Goal: Task Accomplishment & Management: Manage account settings

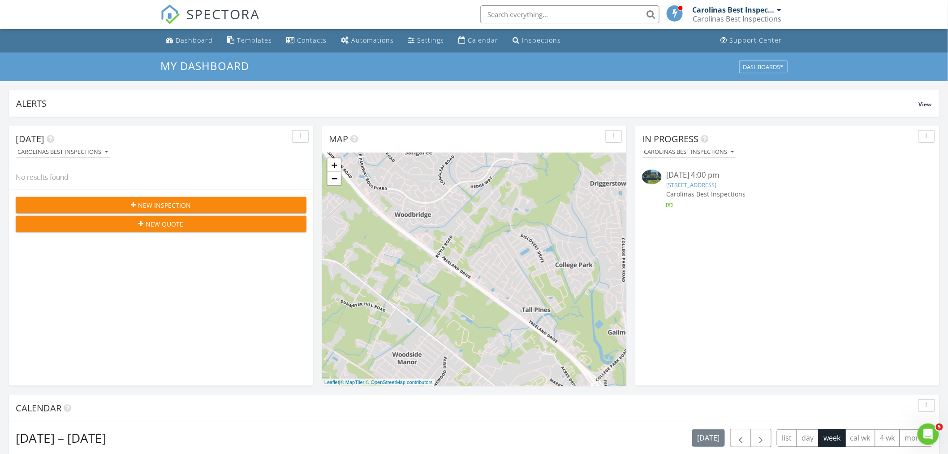
click at [699, 178] on div "08/26/25 4:00 pm" at bounding box center [787, 174] width 242 height 11
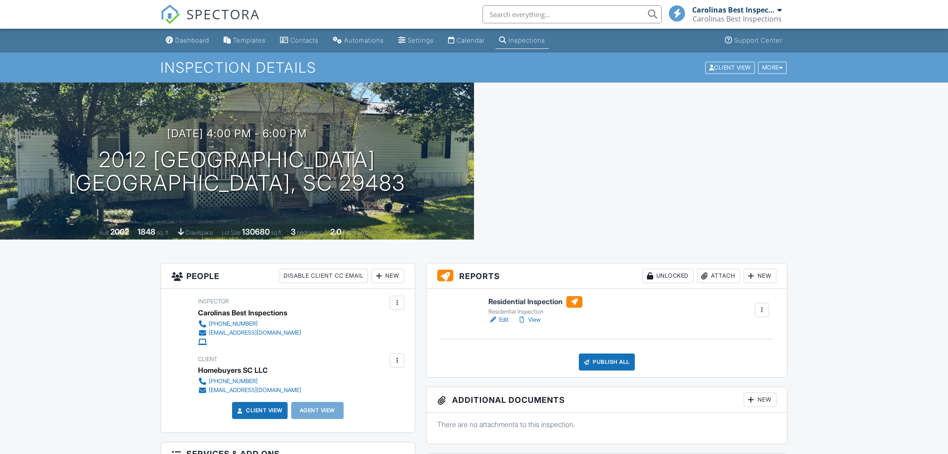
click at [536, 319] on link "View" at bounding box center [529, 319] width 23 height 9
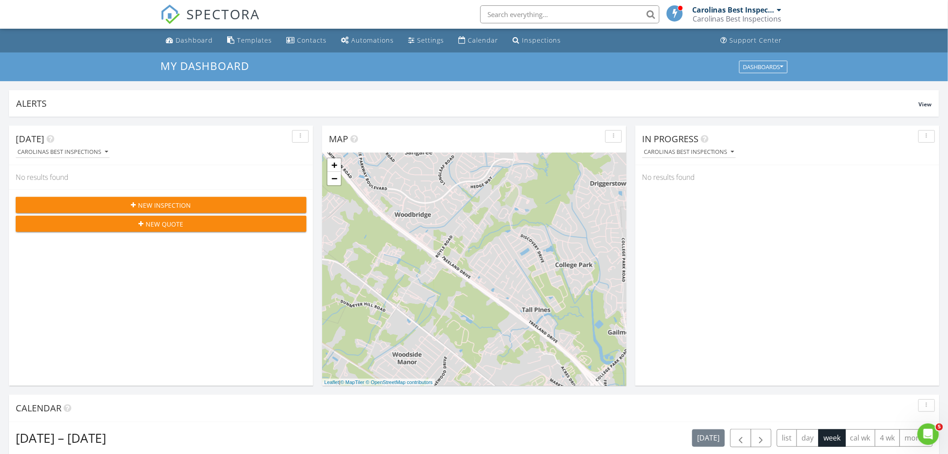
click at [177, 207] on span "New Inspection" at bounding box center [164, 204] width 53 height 9
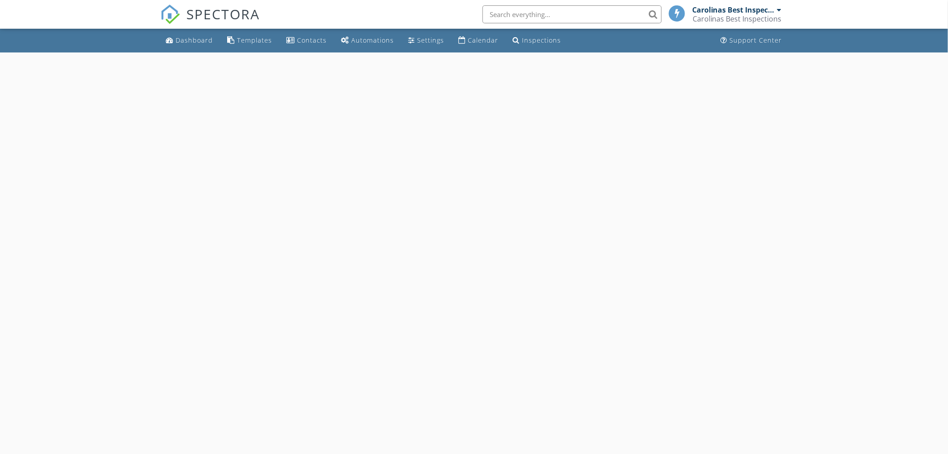
select select "7"
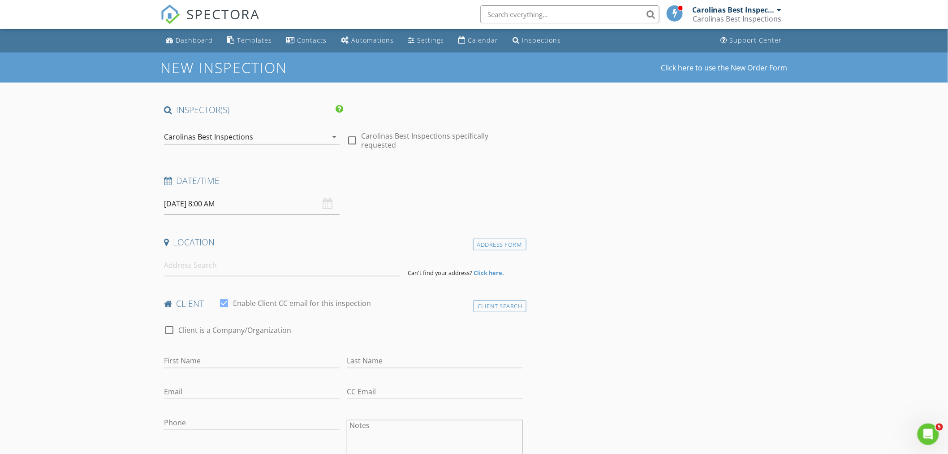
click at [262, 204] on input "[DATE] 8:00 AM" at bounding box center [252, 204] width 176 height 22
type input "08/30/2025 8:00 AM"
type input "09"
type input "08/30/2025 9:00 AM"
click at [217, 349] on span at bounding box center [216, 352] width 6 height 9
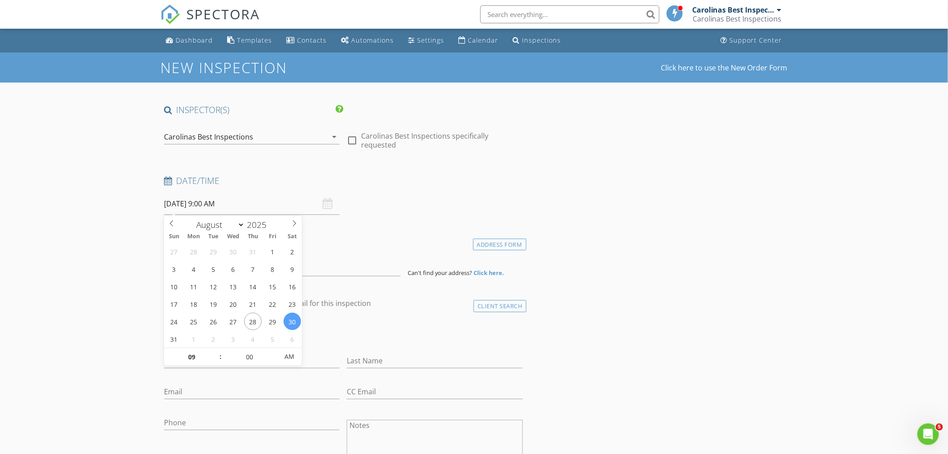
click at [337, 247] on h4 "Location" at bounding box center [343, 242] width 359 height 12
click at [183, 263] on input at bounding box center [282, 265] width 237 height 22
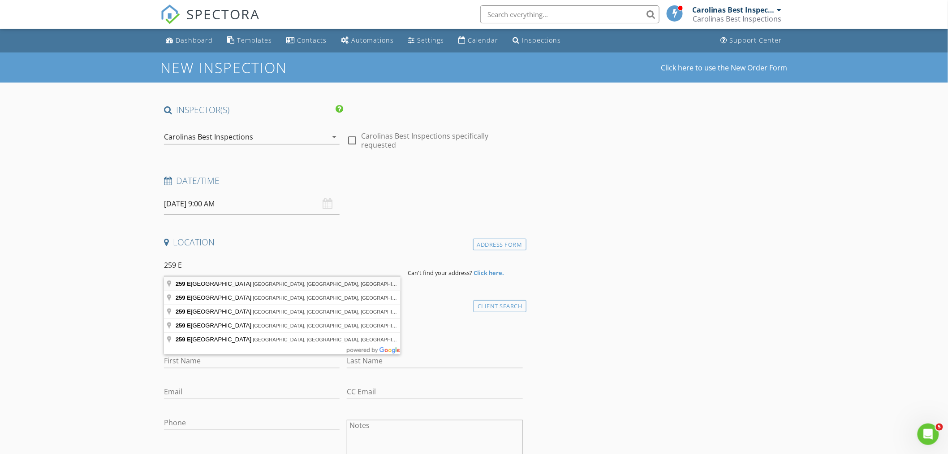
type input "259 East Bay Street, Charleston, SC, USA"
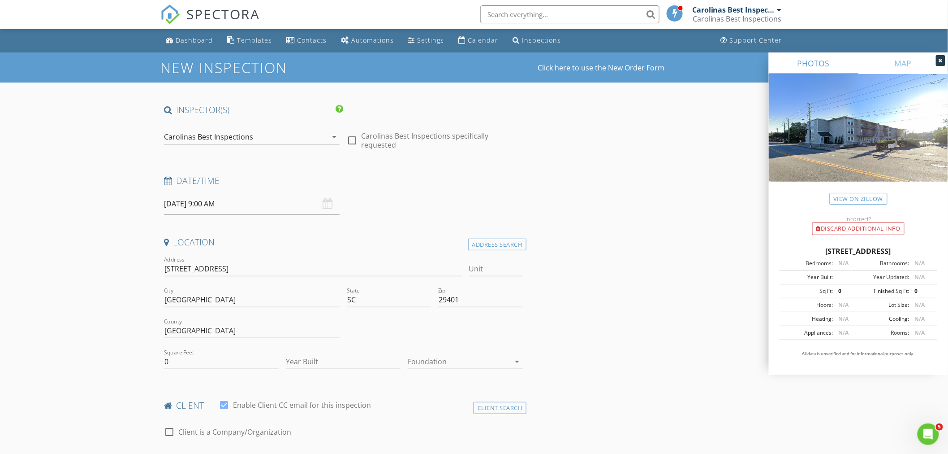
click at [491, 268] on input "Unit" at bounding box center [496, 268] width 54 height 15
type input "1"
type input "1A"
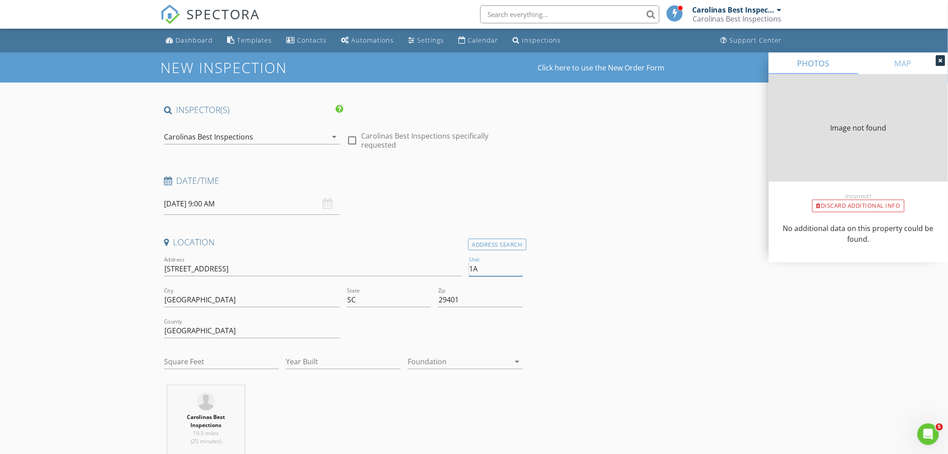
type input "0"
type input "620"
type input "1977"
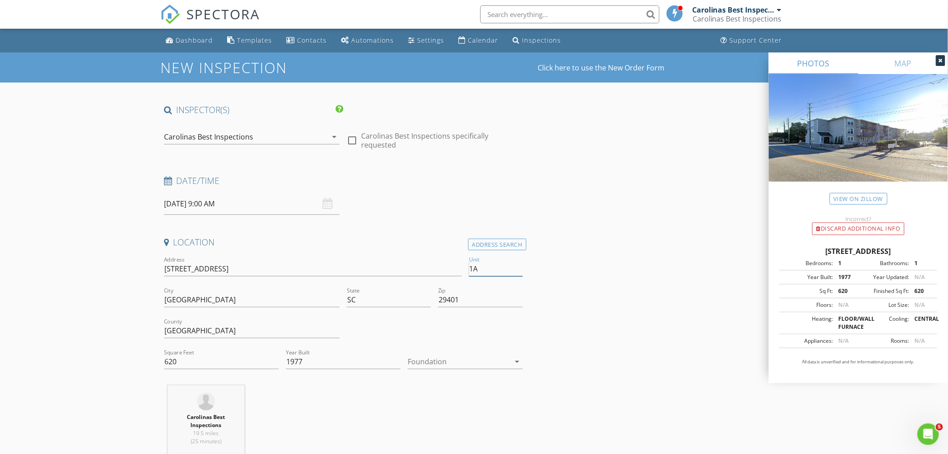
type input "1A"
click at [437, 356] on div at bounding box center [459, 361] width 102 height 14
click at [427, 428] on div "Crawlspace" at bounding box center [465, 429] width 100 height 11
click at [443, 359] on div "Crawlspace" at bounding box center [427, 361] width 39 height 8
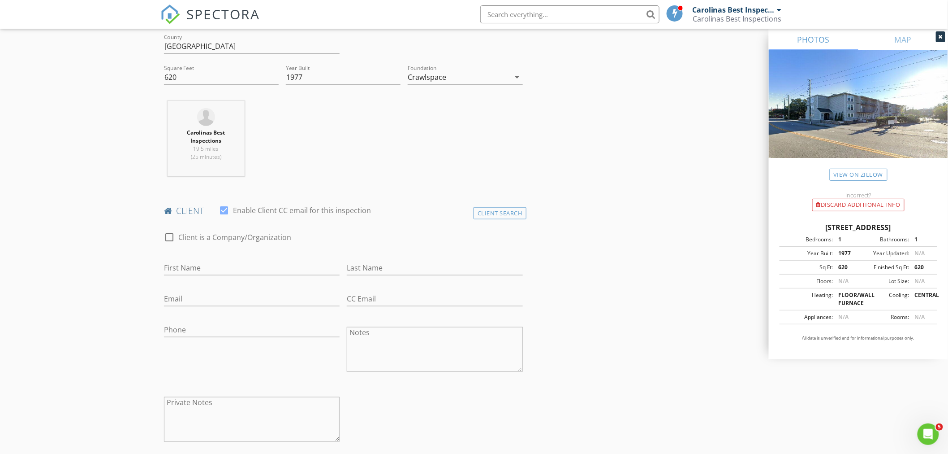
scroll to position [298, 0]
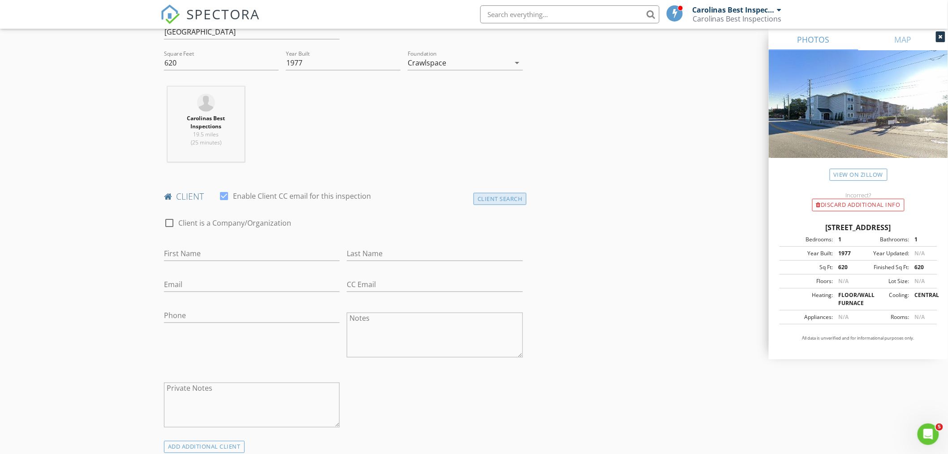
click at [499, 200] on div "Client Search" at bounding box center [500, 199] width 53 height 12
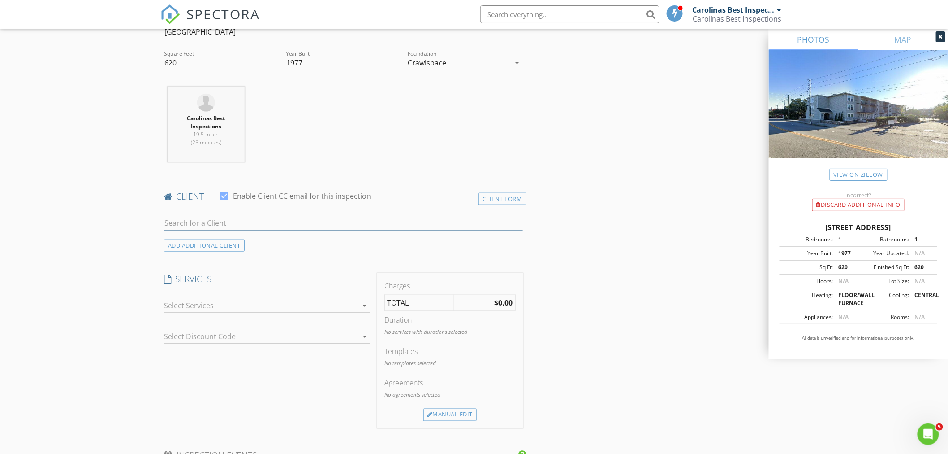
click at [246, 221] on input "text" at bounding box center [343, 223] width 359 height 15
type input "Homebuyer"
click at [216, 243] on div "Homebuyers SC LLC" at bounding box center [235, 239] width 91 height 11
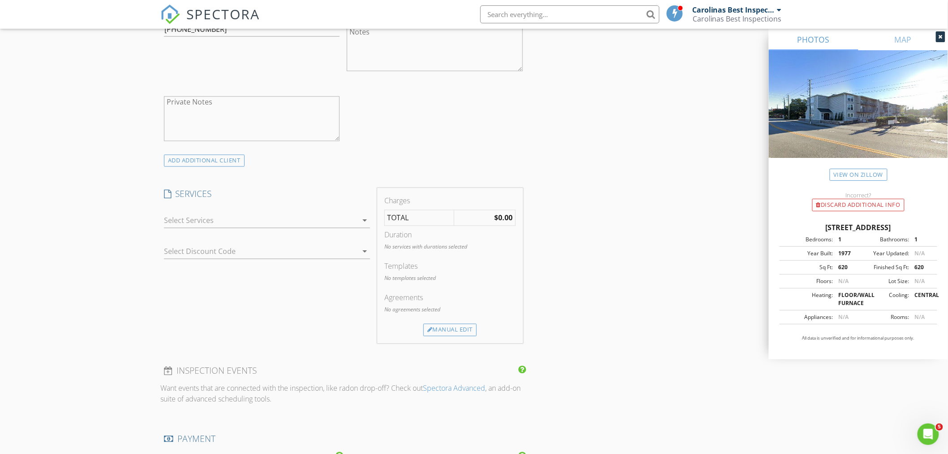
scroll to position [597, 0]
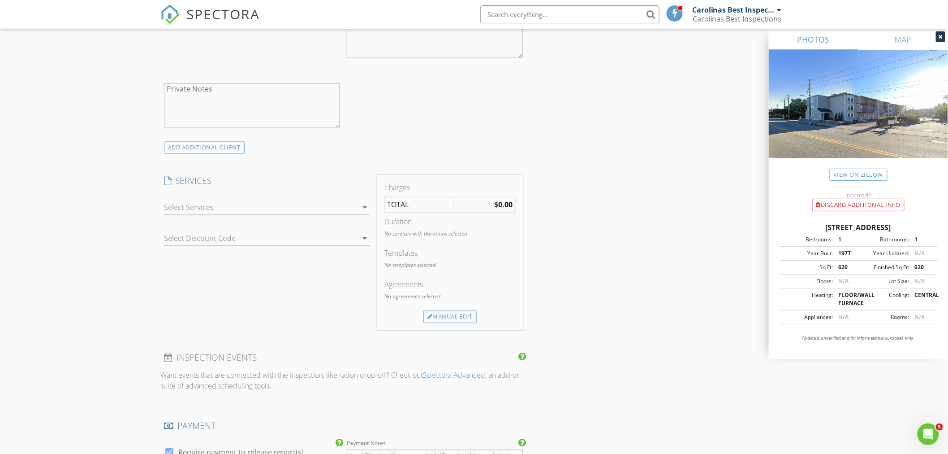
click at [190, 213] on div at bounding box center [261, 207] width 194 height 14
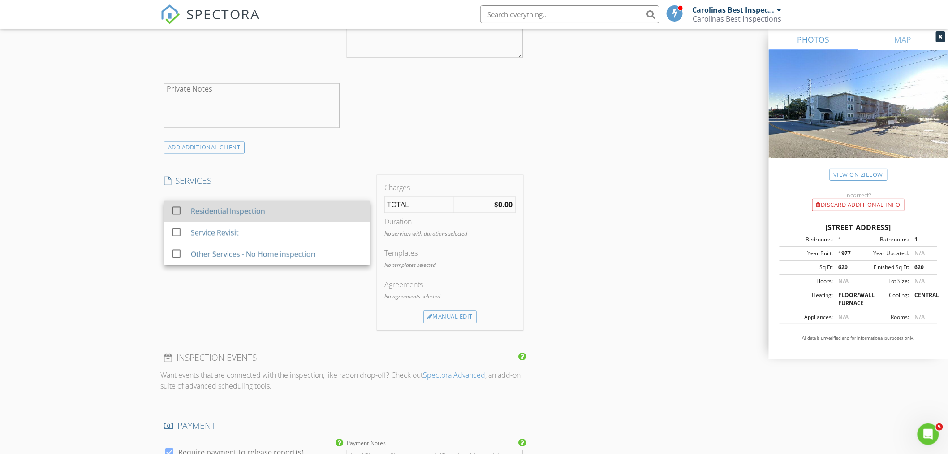
click at [191, 213] on div "Residential Inspection" at bounding box center [228, 211] width 74 height 11
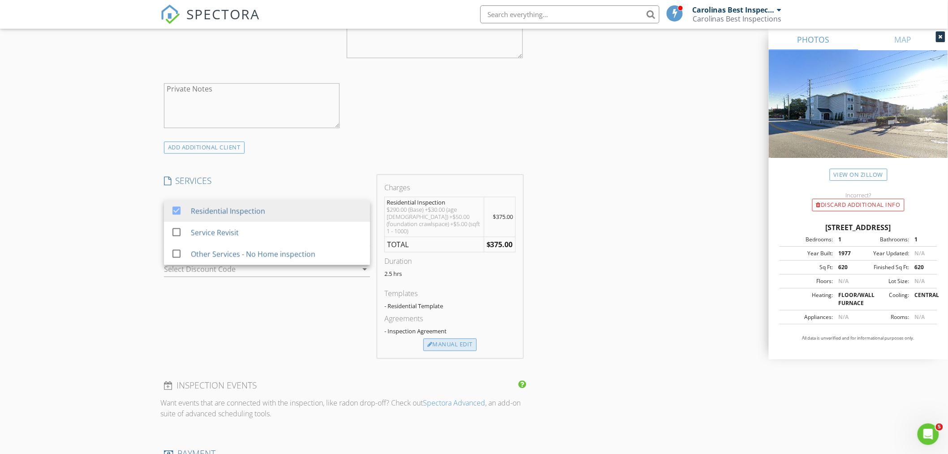
click at [445, 338] on div "Manual Edit" at bounding box center [450, 344] width 53 height 13
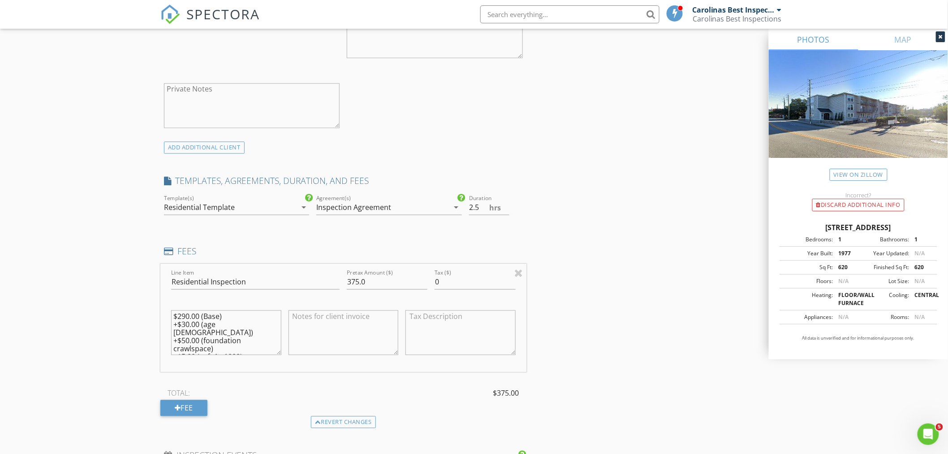
click at [230, 209] on div "Residential Template" at bounding box center [199, 207] width 71 height 8
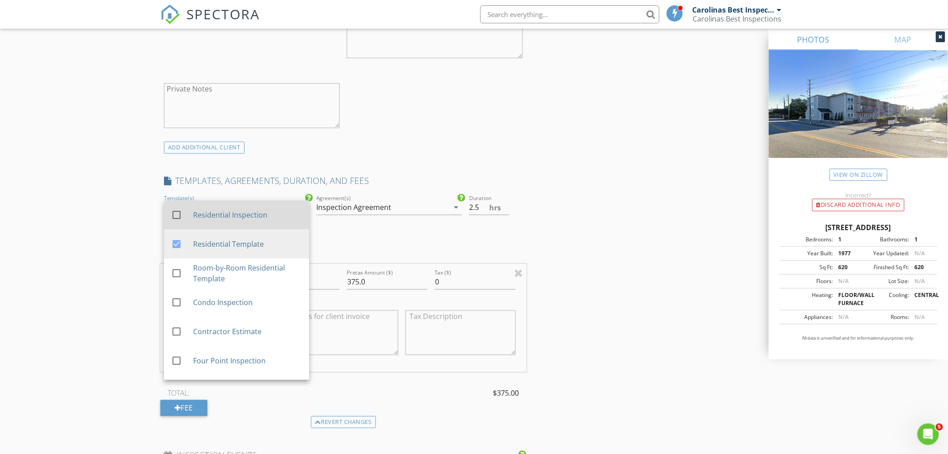
click at [198, 217] on div "Residential Inspection" at bounding box center [247, 215] width 109 height 11
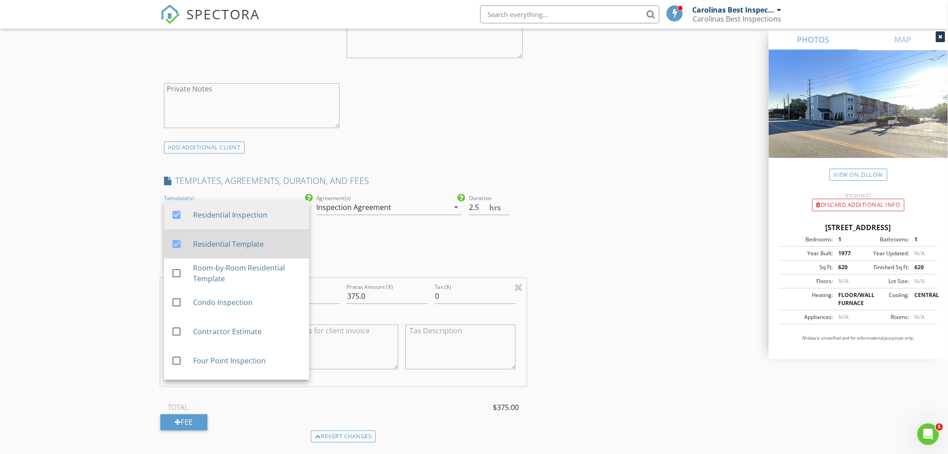
click at [178, 242] on div at bounding box center [176, 244] width 15 height 15
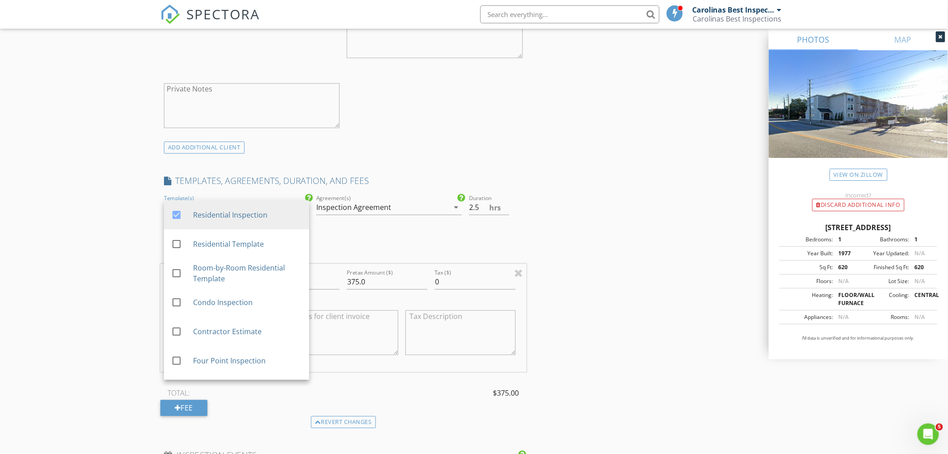
click at [329, 205] on div "Inspection Agreement" at bounding box center [353, 207] width 75 height 8
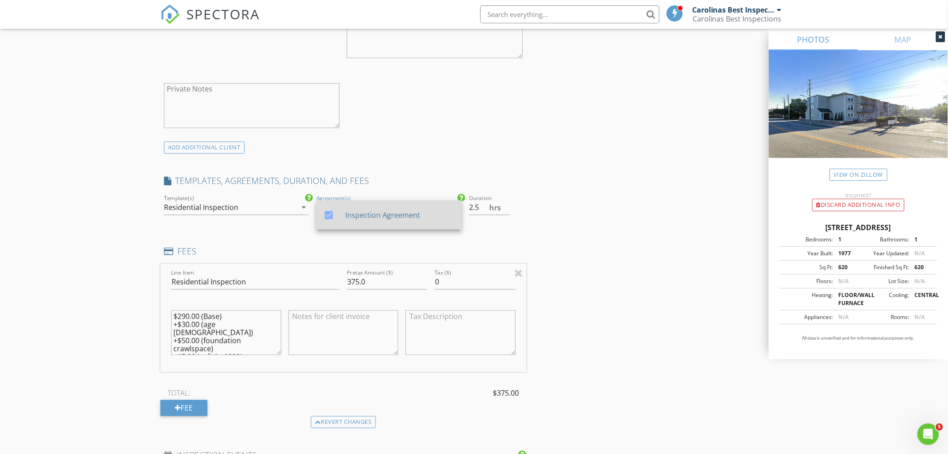
click at [328, 213] on div at bounding box center [328, 214] width 15 height 15
click at [507, 212] on input "2.5" at bounding box center [489, 207] width 40 height 15
click at [507, 207] on input "3" at bounding box center [489, 207] width 40 height 15
click at [505, 211] on input "2.5" at bounding box center [489, 207] width 40 height 15
type input "2"
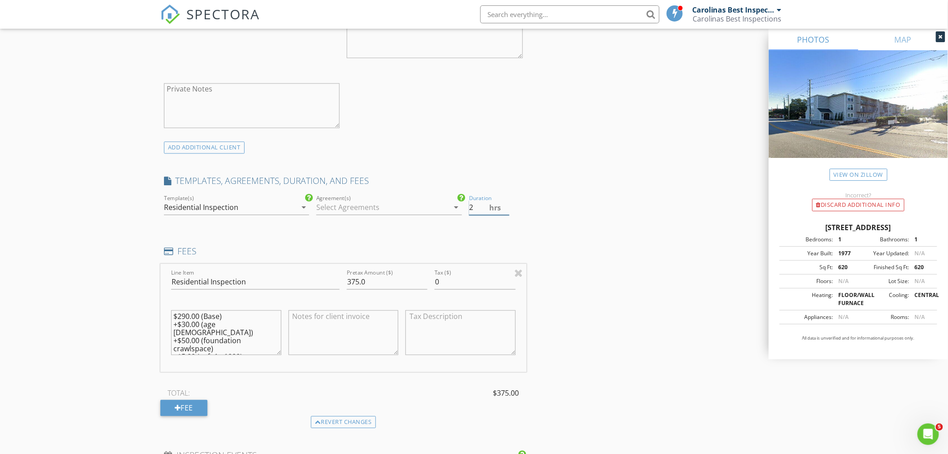
click at [505, 211] on input "2" at bounding box center [489, 207] width 40 height 15
click at [580, 229] on div "INSPECTOR(S) check_box Carolinas Best Inspections PRIMARY Carolinas Best Inspec…" at bounding box center [473, 294] width 627 height 1575
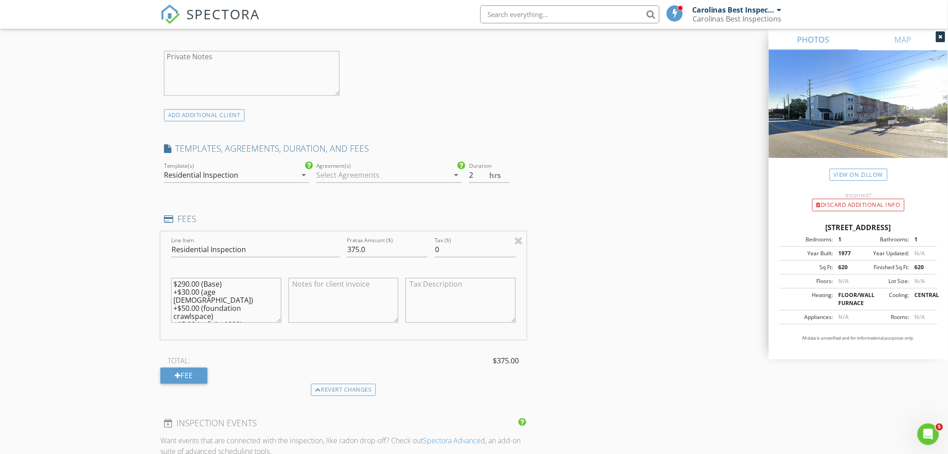
scroll to position [647, 0]
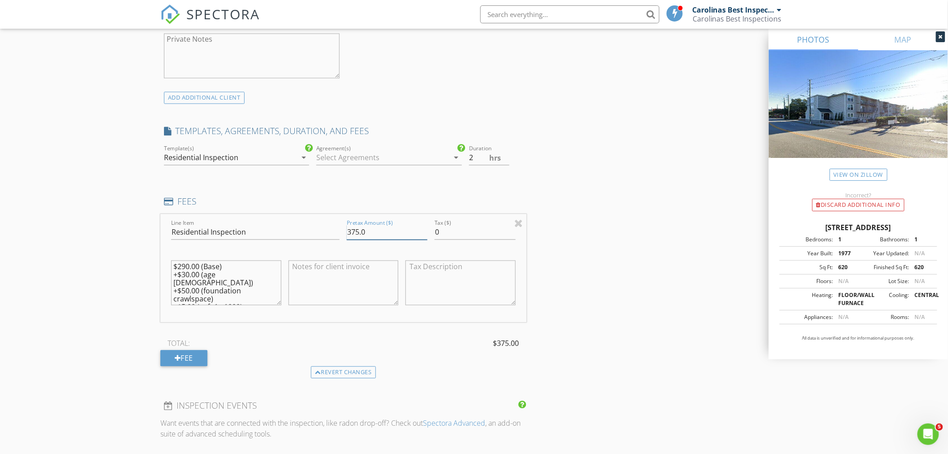
click at [353, 231] on input "375.0" at bounding box center [387, 232] width 81 height 15
click at [426, 228] on input "375.01" at bounding box center [387, 232] width 81 height 15
click at [88, 229] on div "New Inspection Click here to use the New Order Form INSPECTOR(S) check_box Caro…" at bounding box center [474, 229] width 948 height 1648
click at [131, 252] on div "New Inspection Click here to use the New Order Form INSPECTOR(S) check_box Caro…" at bounding box center [474, 229] width 948 height 1648
click at [354, 231] on input "395" at bounding box center [387, 232] width 81 height 15
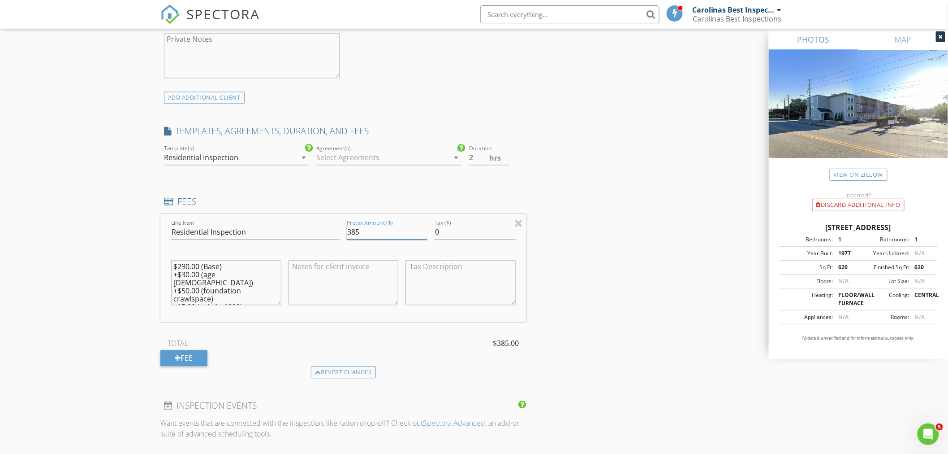
type input "385"
click at [120, 249] on div "New Inspection Click here to use the New Order Form INSPECTOR(S) check_box Caro…" at bounding box center [474, 229] width 948 height 1648
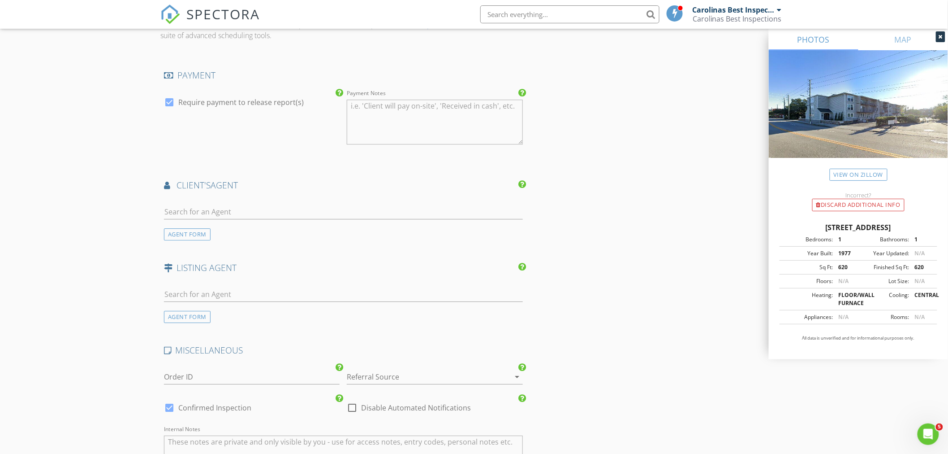
scroll to position [996, 0]
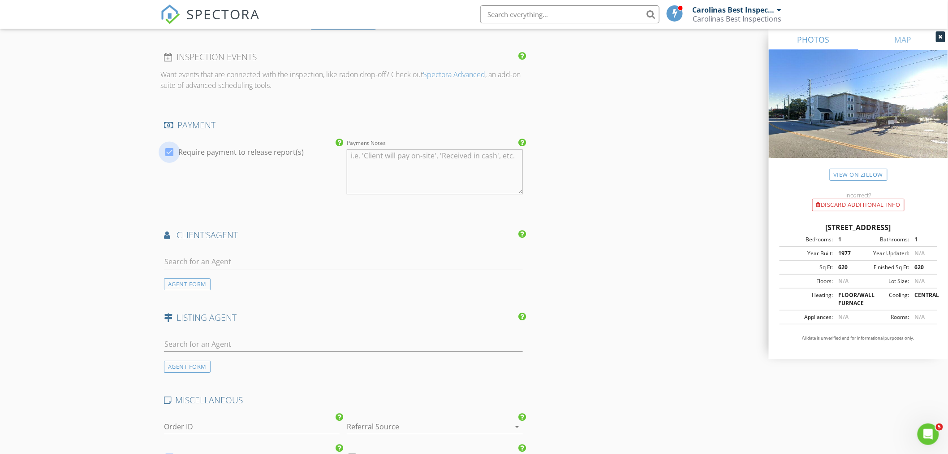
click at [169, 150] on div at bounding box center [169, 151] width 15 height 15
checkbox input "false"
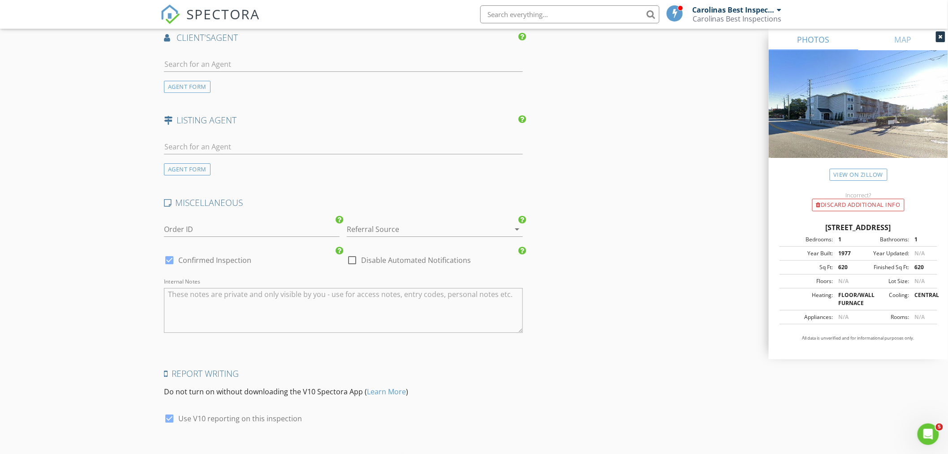
scroll to position [1248, 0]
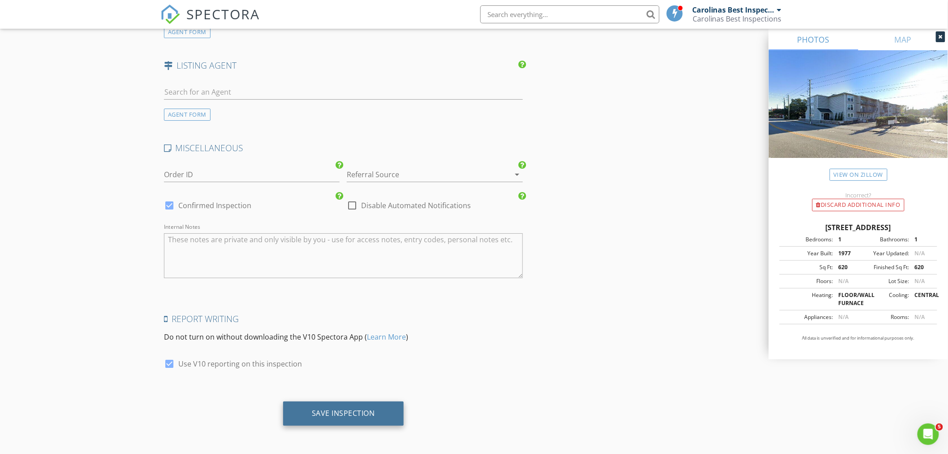
click at [341, 403] on div "Save Inspection" at bounding box center [343, 413] width 121 height 24
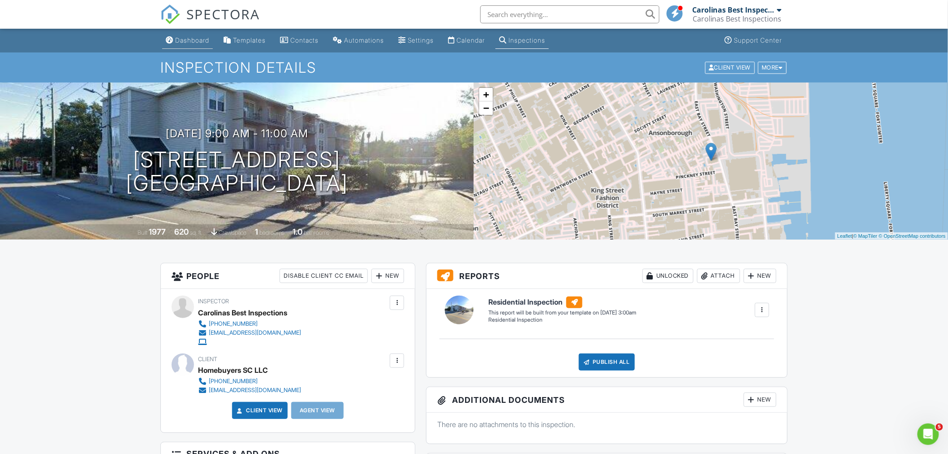
click at [194, 41] on div "Dashboard" at bounding box center [192, 40] width 34 height 8
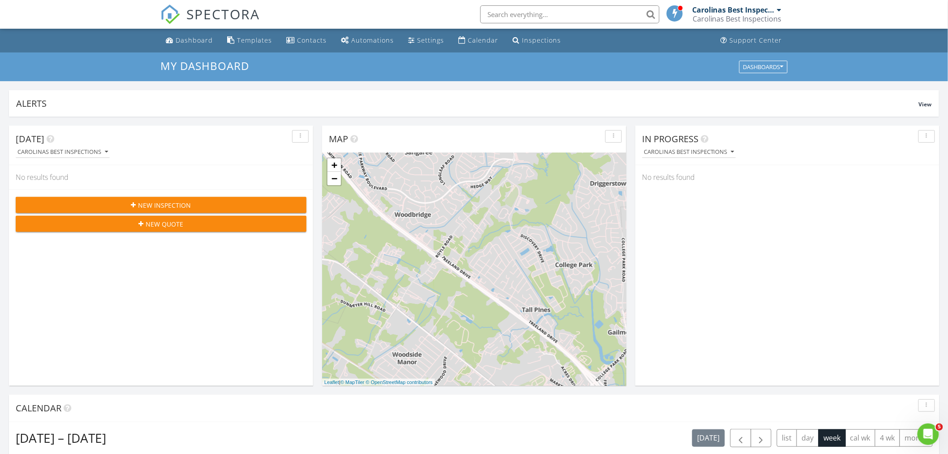
click at [169, 202] on span "New Inspection" at bounding box center [164, 204] width 53 height 9
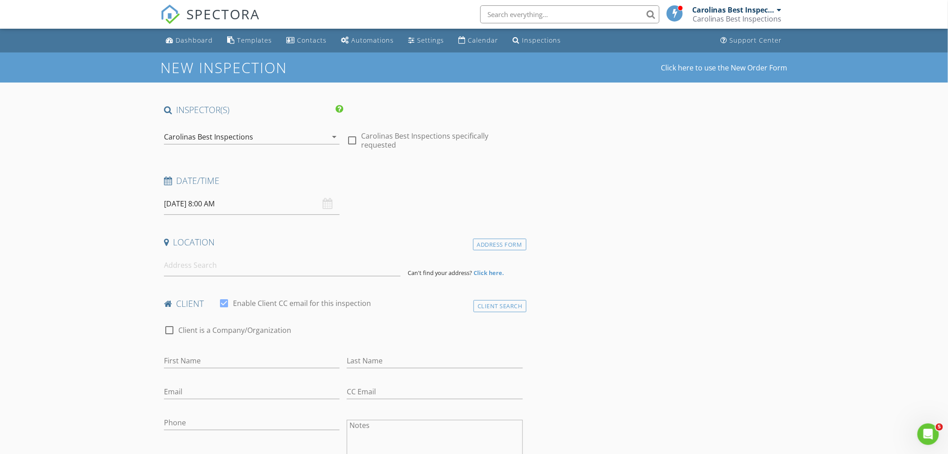
click at [245, 205] on input "08/29/2025 8:00 AM" at bounding box center [252, 204] width 176 height 22
select select "8"
type input "09/04/2025 8:00 AM"
type input "09"
type input "09/04/2025 9:00 AM"
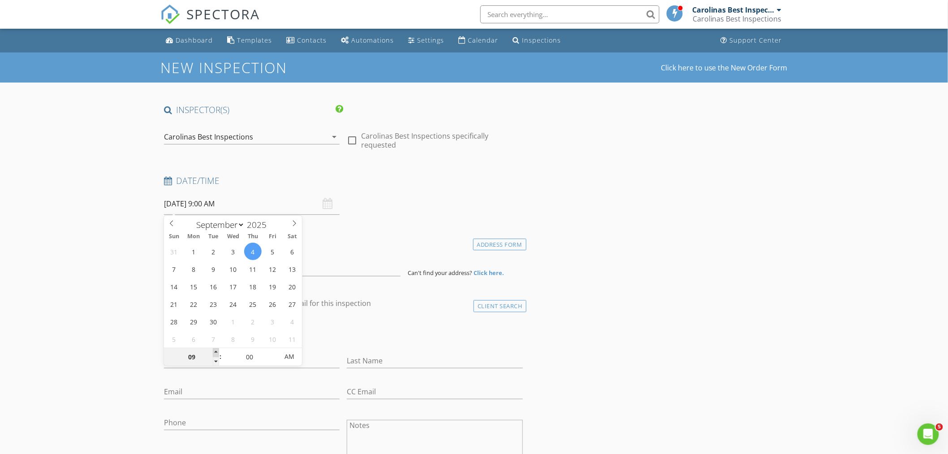
click at [216, 350] on span at bounding box center [216, 352] width 6 height 9
type input "10"
type input "09/04/2025 10:00 AM"
click at [216, 350] on span at bounding box center [216, 352] width 6 height 9
type input "11"
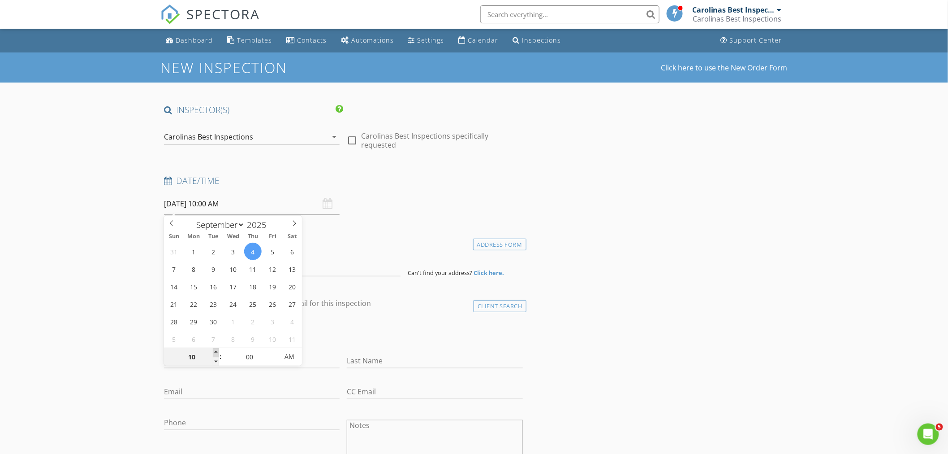
type input "09/04/2025 11:00 AM"
click at [216, 350] on span at bounding box center [216, 352] width 6 height 9
type input "12"
type input "09/04/2025 12:00 PM"
click at [216, 350] on span at bounding box center [216, 352] width 6 height 9
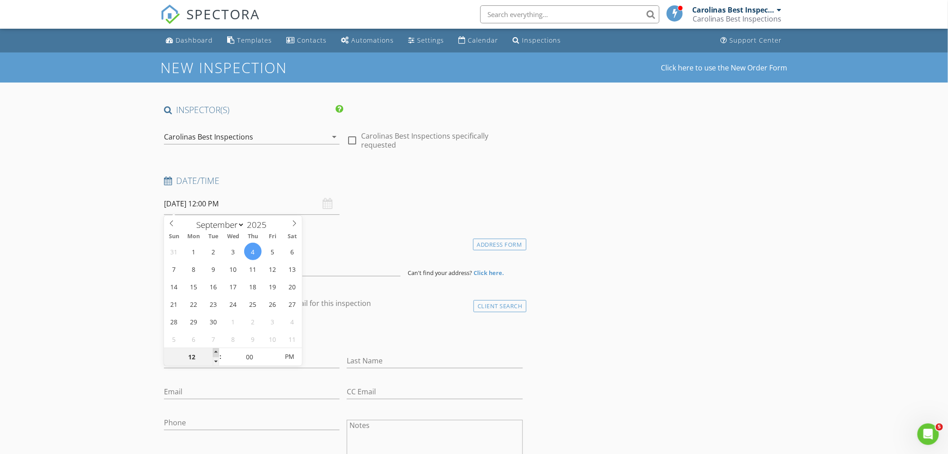
type input "01"
type input "[DATE] 1:00 PM"
click at [216, 350] on span at bounding box center [216, 352] width 6 height 9
click at [345, 330] on div "check_box_outline_blank Client is a Company/Organization" at bounding box center [343, 334] width 359 height 23
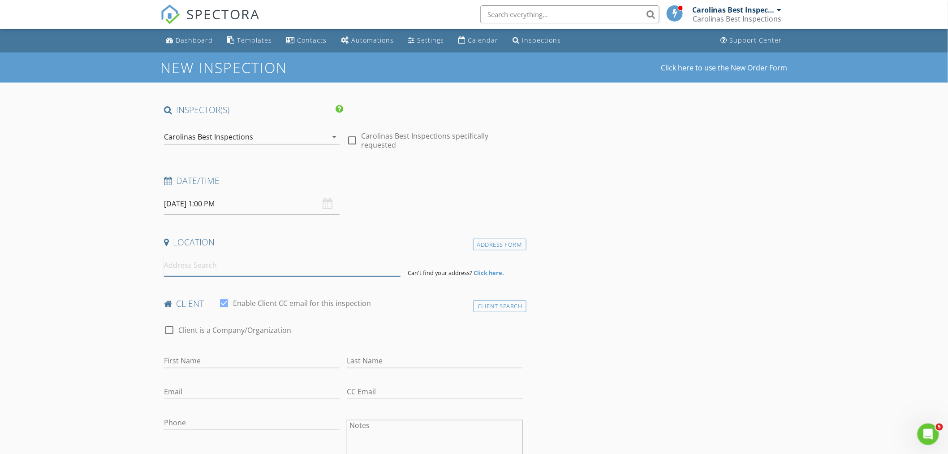
click at [247, 267] on input at bounding box center [282, 265] width 237 height 22
click at [213, 266] on input "225 Delahow" at bounding box center [282, 265] width 237 height 22
type input "225 Delahow Street, Charleston, SC, USA"
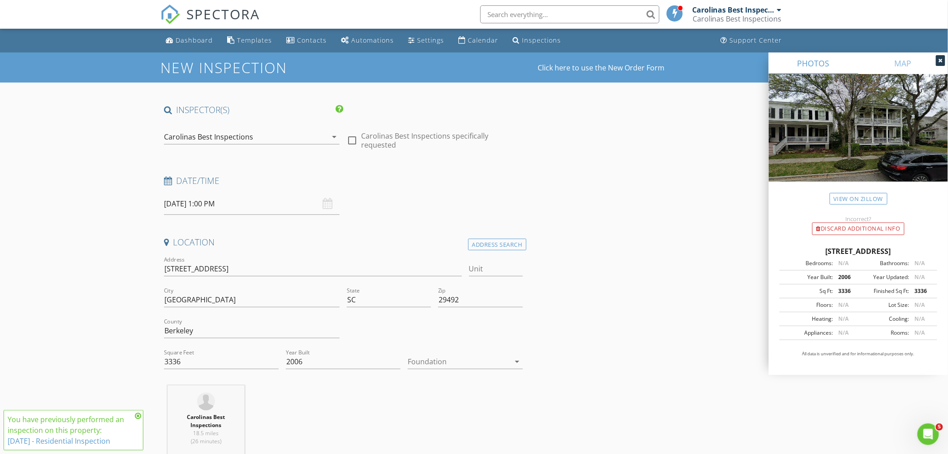
click at [423, 360] on div at bounding box center [459, 361] width 102 height 14
click at [428, 431] on div "Crawlspace" at bounding box center [465, 429] width 100 height 11
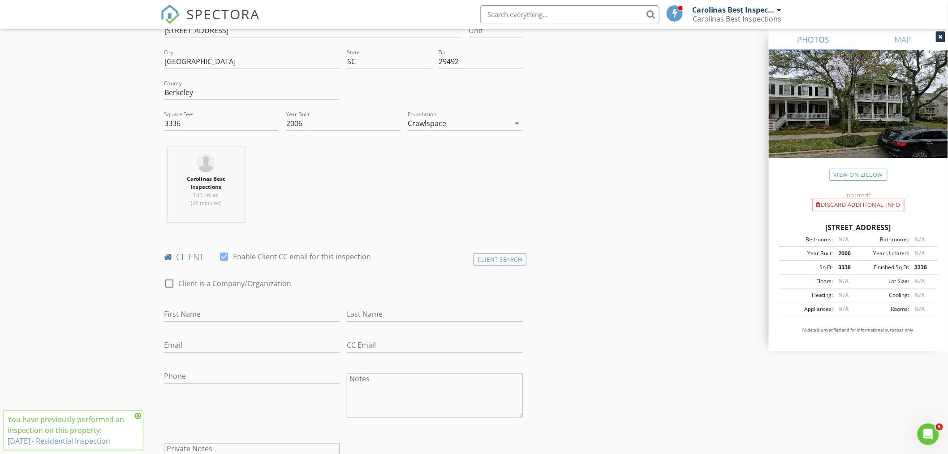
scroll to position [149, 0]
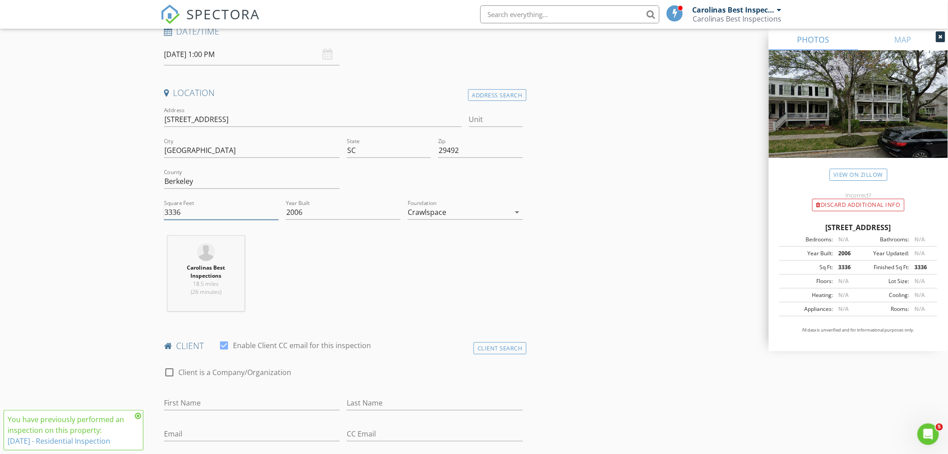
drag, startPoint x: 210, startPoint y: 200, endPoint x: 204, endPoint y: 212, distance: 13.8
click at [208, 205] on div "Square Feet 3336" at bounding box center [221, 213] width 115 height 29
click at [204, 212] on input "3336" at bounding box center [221, 212] width 115 height 15
type input "3398"
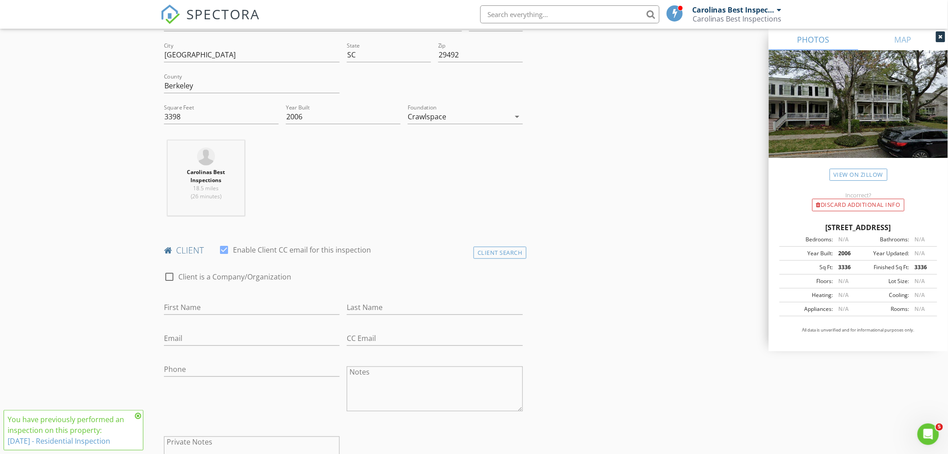
scroll to position [249, 0]
click at [490, 249] on div "Client Search" at bounding box center [500, 248] width 53 height 12
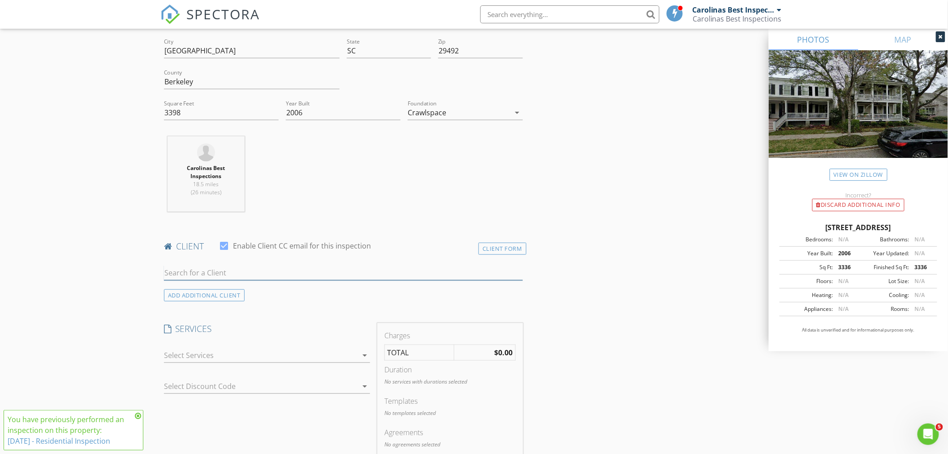
click at [279, 272] on input "text" at bounding box center [343, 272] width 359 height 15
type input "Homebuyer"
click at [243, 290] on div "Homebuyers SC LLC" at bounding box center [235, 289] width 91 height 11
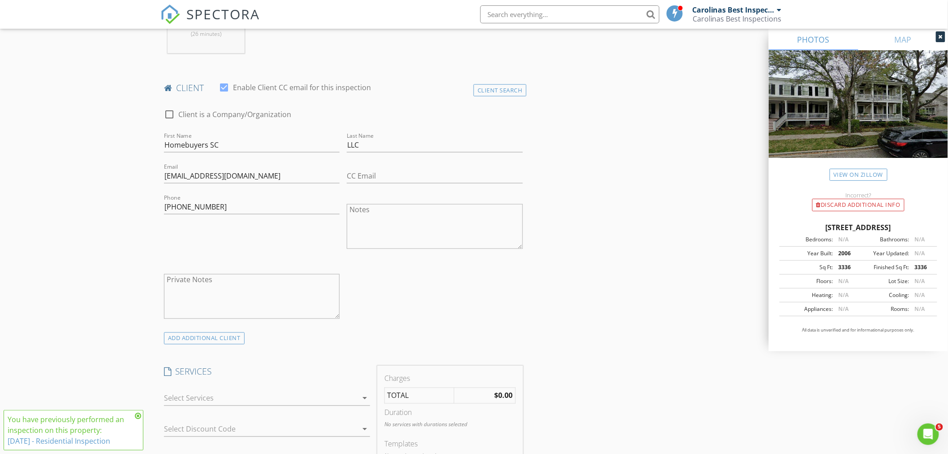
scroll to position [498, 0]
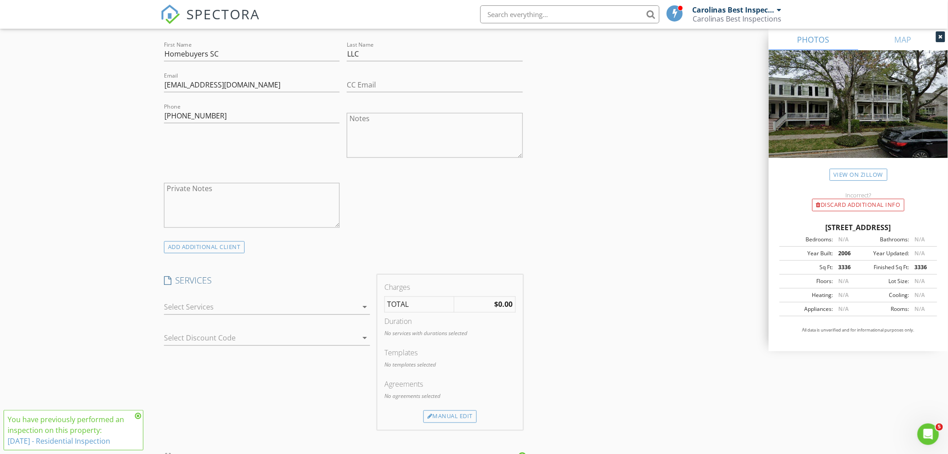
click at [209, 307] on div at bounding box center [261, 307] width 194 height 14
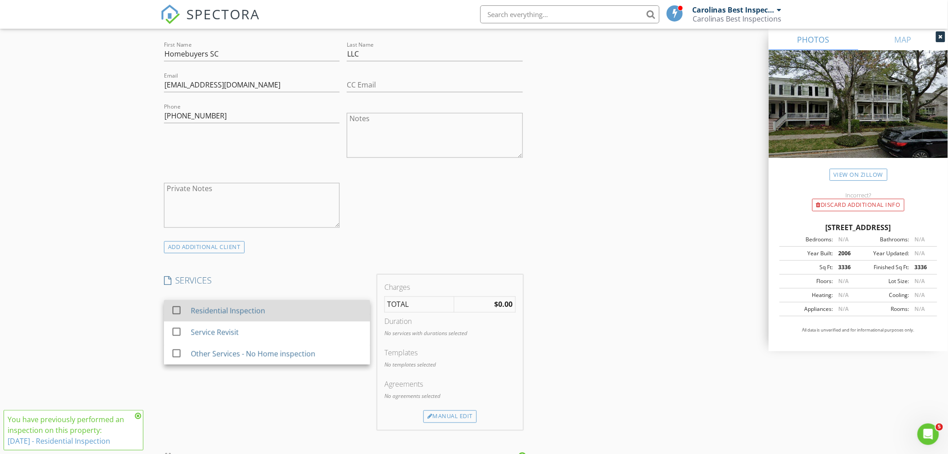
click at [199, 311] on div "Residential Inspection" at bounding box center [228, 310] width 74 height 11
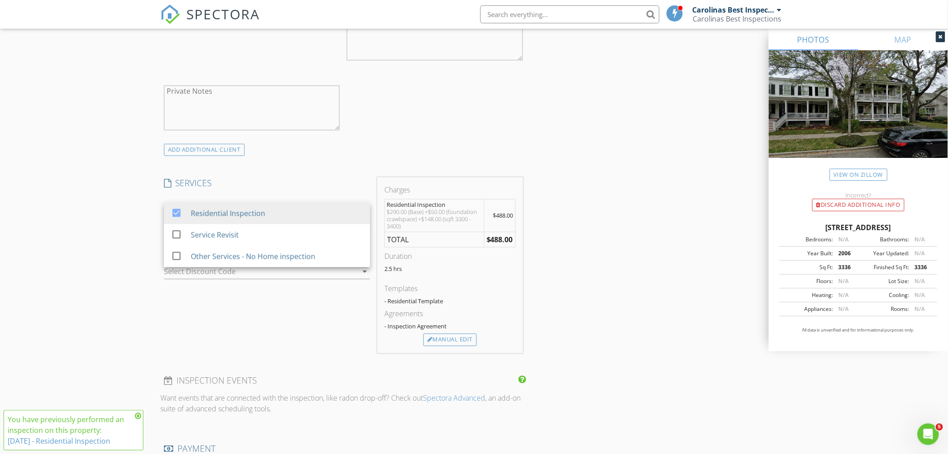
scroll to position [597, 0]
click at [437, 338] on div "Manual Edit" at bounding box center [450, 337] width 53 height 13
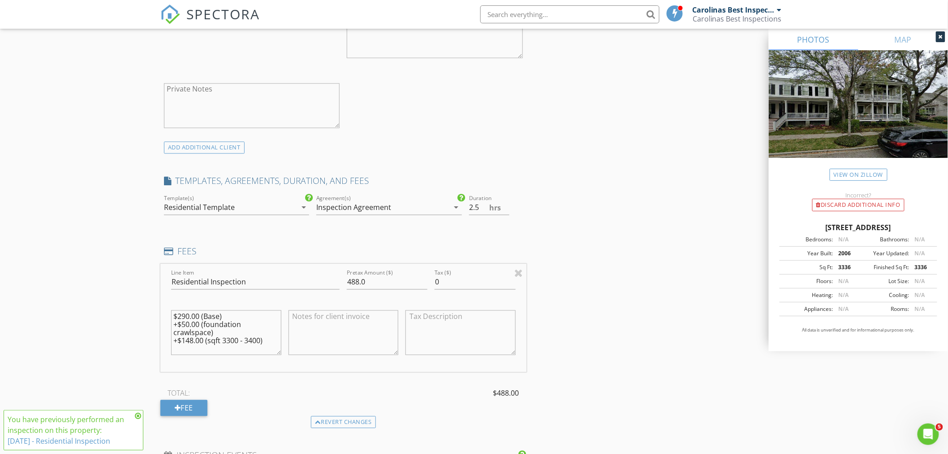
click at [259, 205] on div "Residential Template" at bounding box center [230, 207] width 133 height 14
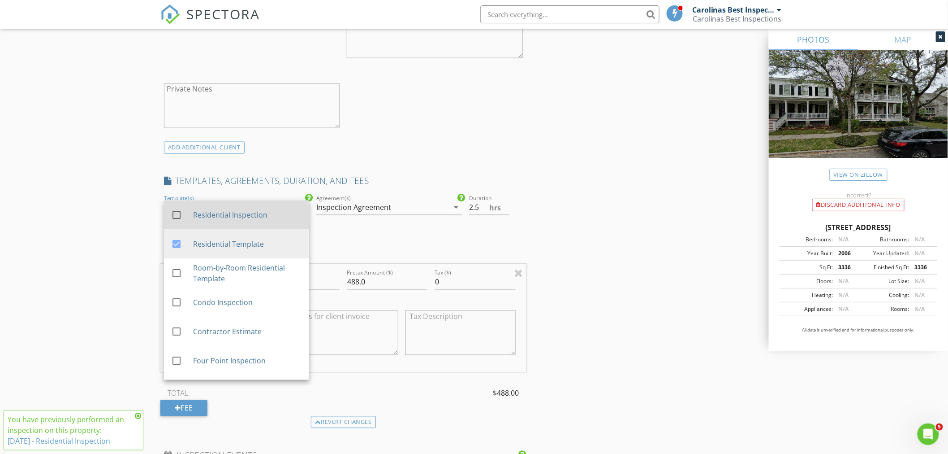
click at [208, 213] on div "Residential Inspection" at bounding box center [247, 215] width 109 height 11
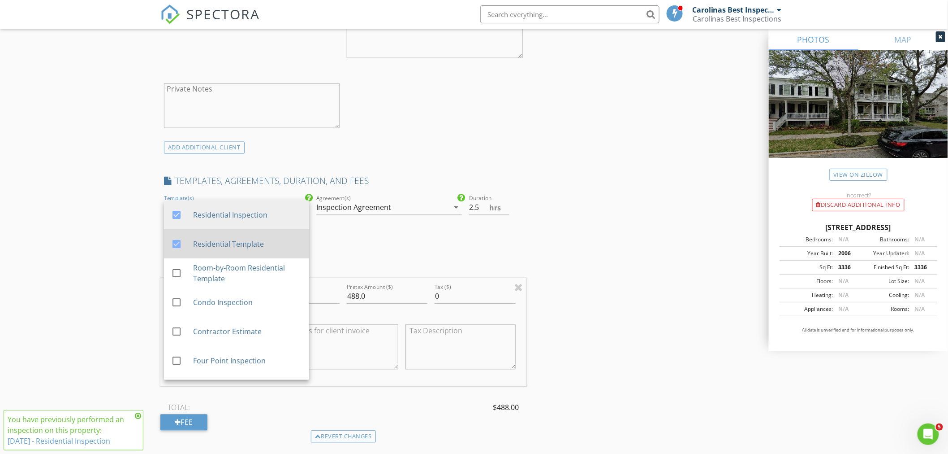
click at [179, 243] on div at bounding box center [176, 244] width 15 height 15
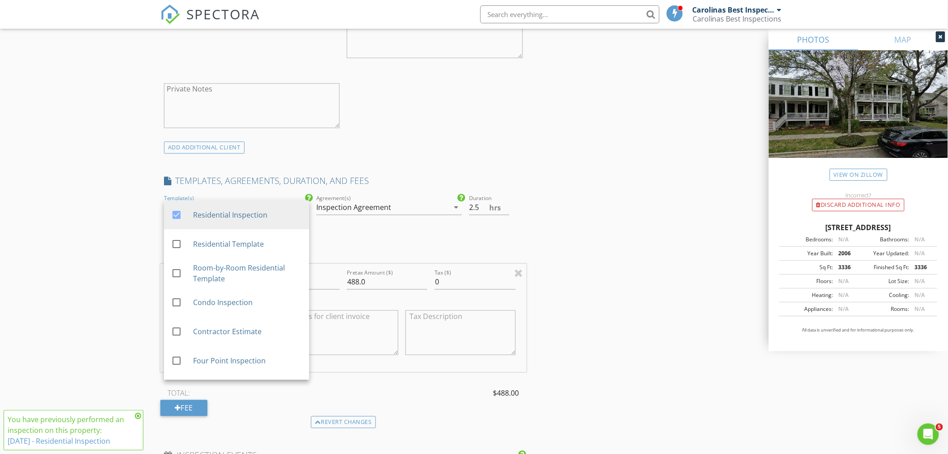
click at [362, 200] on div "Inspection Agreement" at bounding box center [382, 207] width 133 height 14
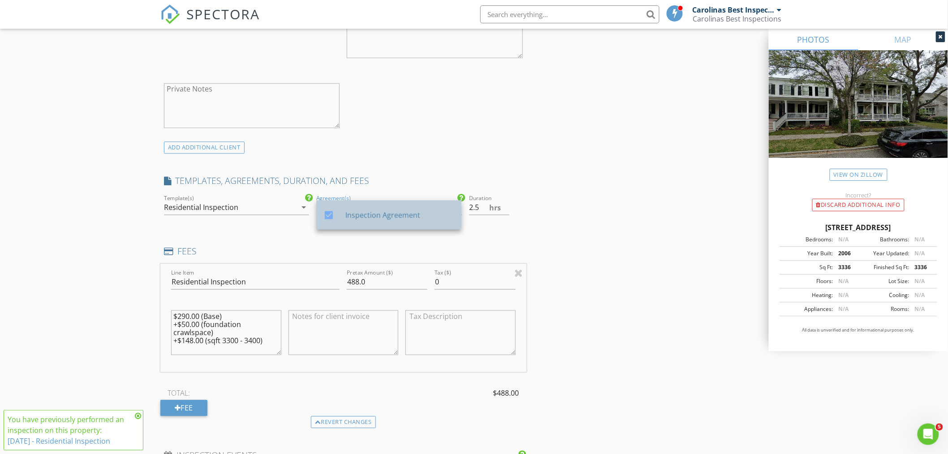
click at [355, 212] on div "Inspection Agreement" at bounding box center [400, 215] width 109 height 11
click at [535, 217] on div "INSPECTOR(S) check_box Carolinas Best Inspections PRIMARY Carolinas Best Inspec…" at bounding box center [473, 294] width 627 height 1575
click at [99, 442] on link "6/17/2025 - Residential Inspection" at bounding box center [59, 441] width 103 height 10
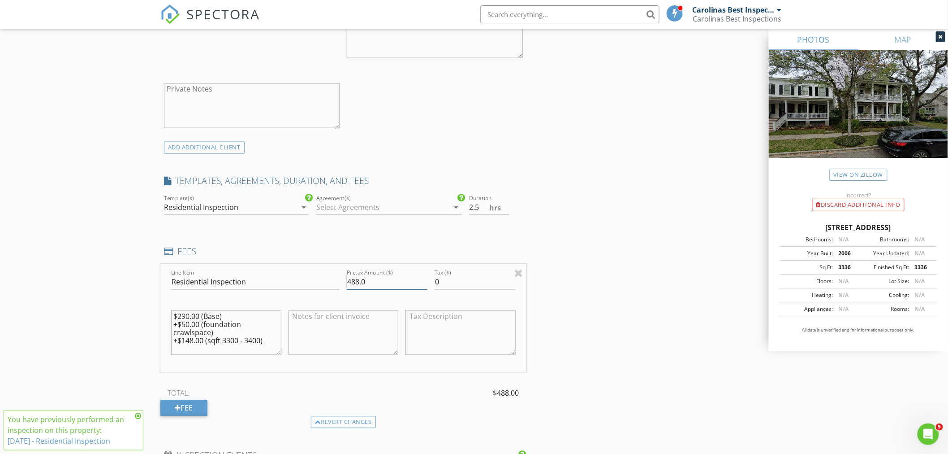
click at [358, 282] on input "488.0" at bounding box center [387, 282] width 81 height 15
type input "520.0"
click at [571, 265] on div "INSPECTOR(S) check_box Carolinas Best Inspections PRIMARY Carolinas Best Inspec…" at bounding box center [473, 294] width 627 height 1575
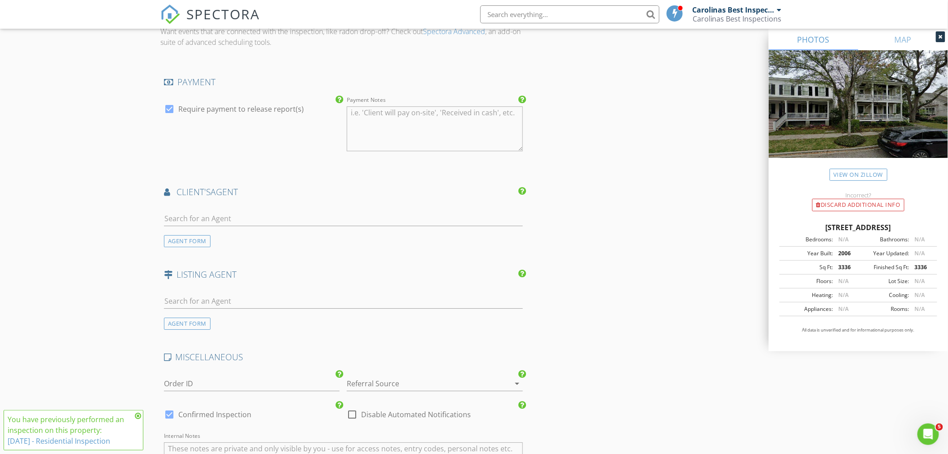
scroll to position [949, 0]
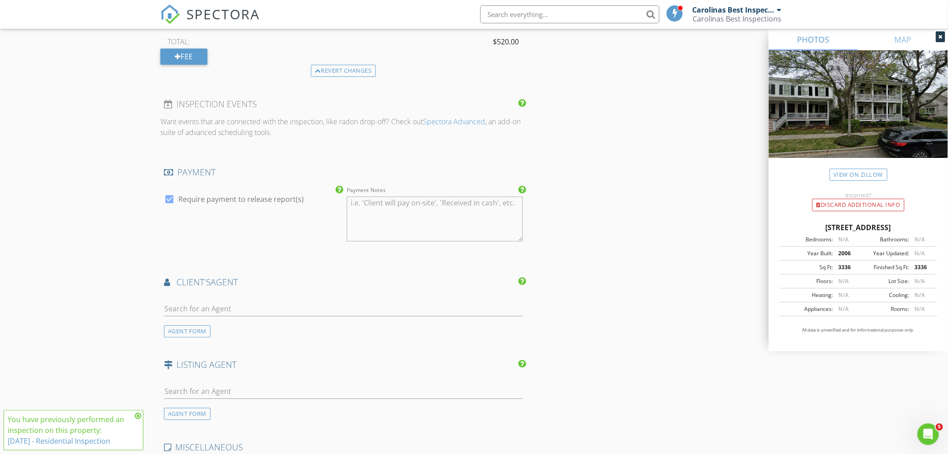
click at [170, 196] on div at bounding box center [169, 198] width 15 height 15
checkbox input "false"
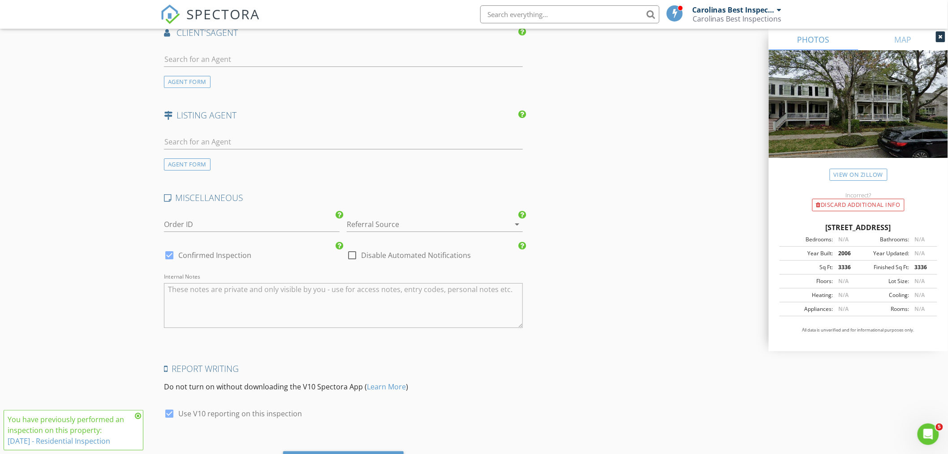
scroll to position [1248, 0]
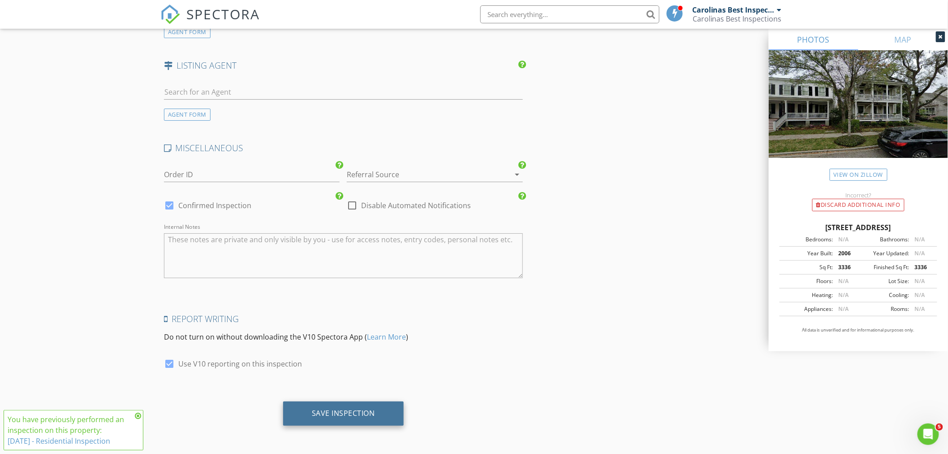
click at [326, 415] on div "Save Inspection" at bounding box center [343, 412] width 63 height 9
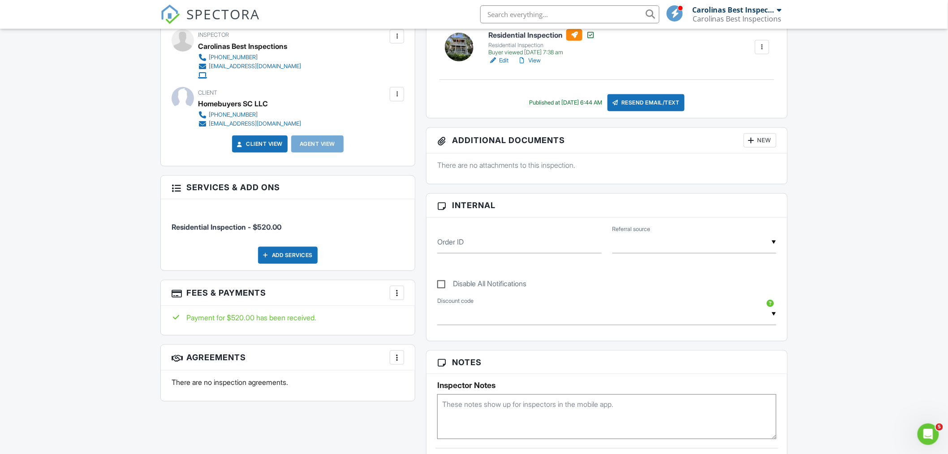
scroll to position [249, 0]
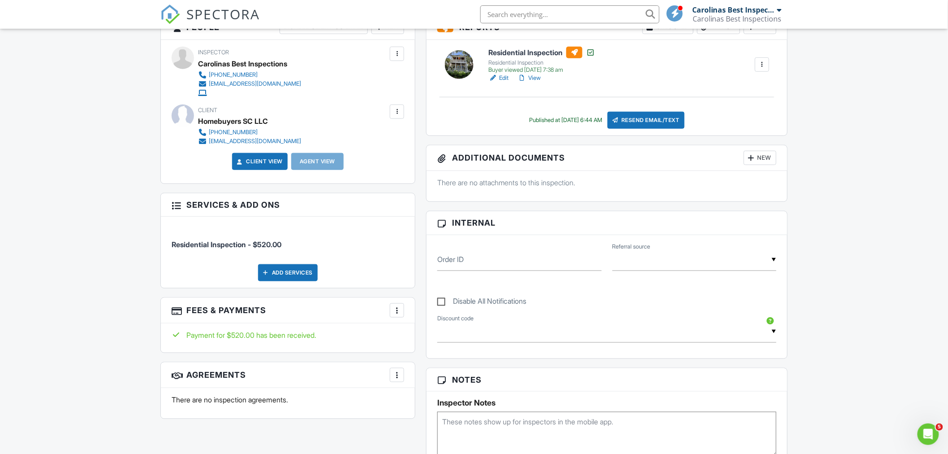
click at [395, 310] on div at bounding box center [397, 310] width 9 height 9
click at [433, 387] on li "View Invoice" at bounding box center [442, 382] width 94 height 22
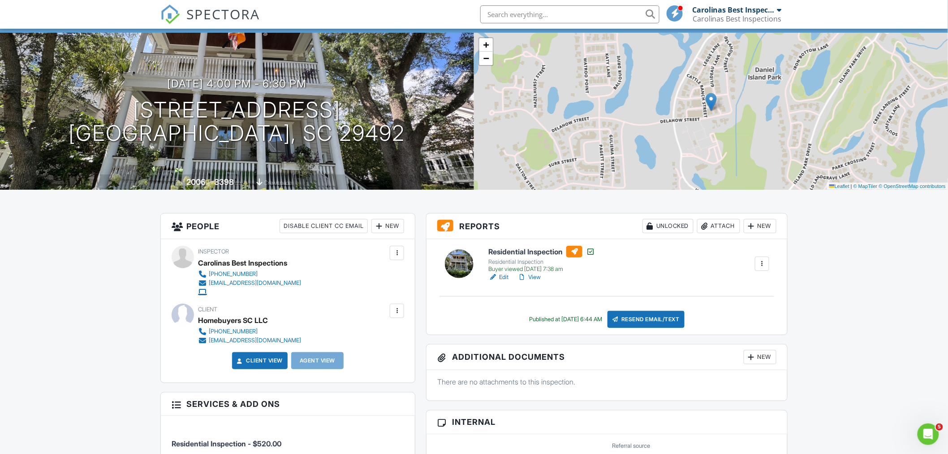
scroll to position [0, 0]
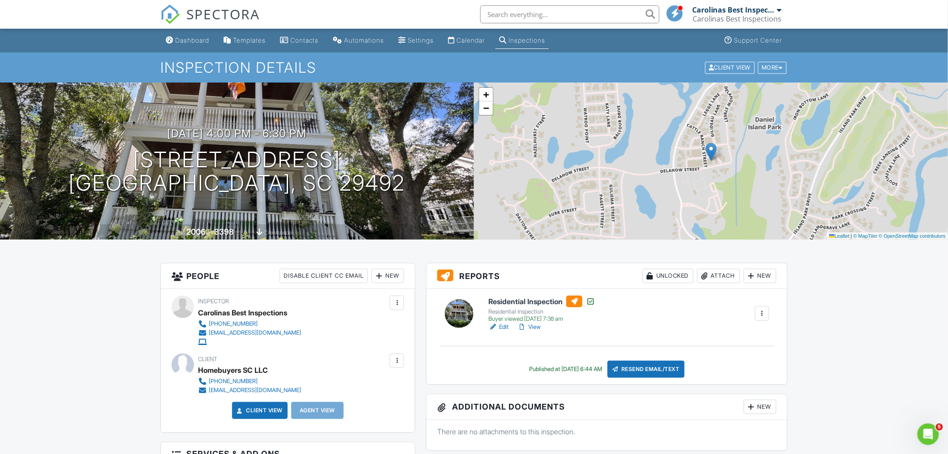
click at [538, 325] on link "View" at bounding box center [529, 326] width 23 height 9
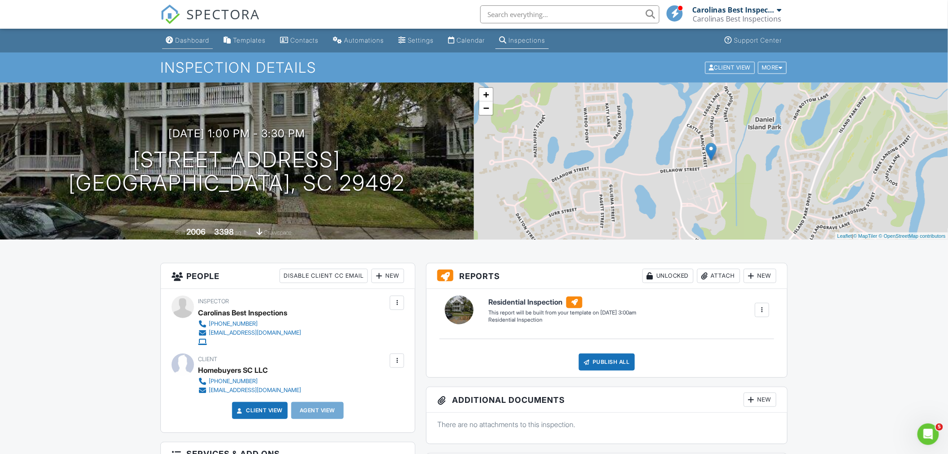
click at [195, 43] on div "Dashboard" at bounding box center [192, 40] width 34 height 8
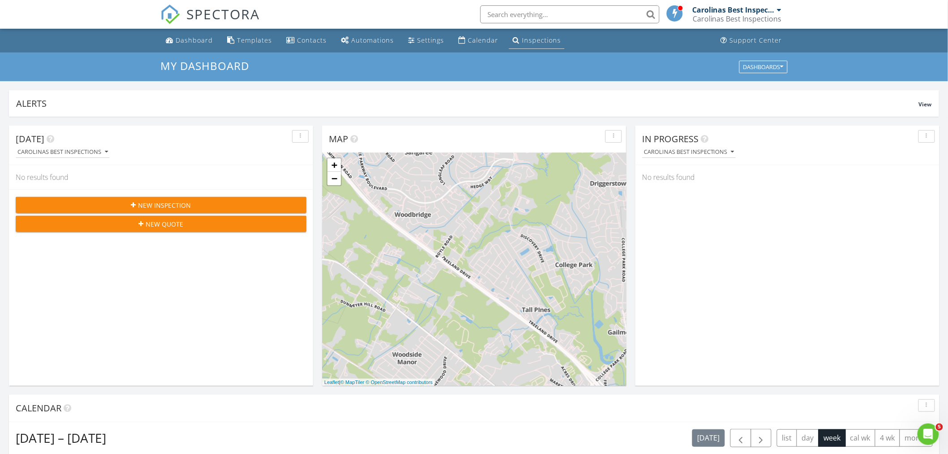
click at [523, 41] on div "Inspections" at bounding box center [541, 40] width 39 height 9
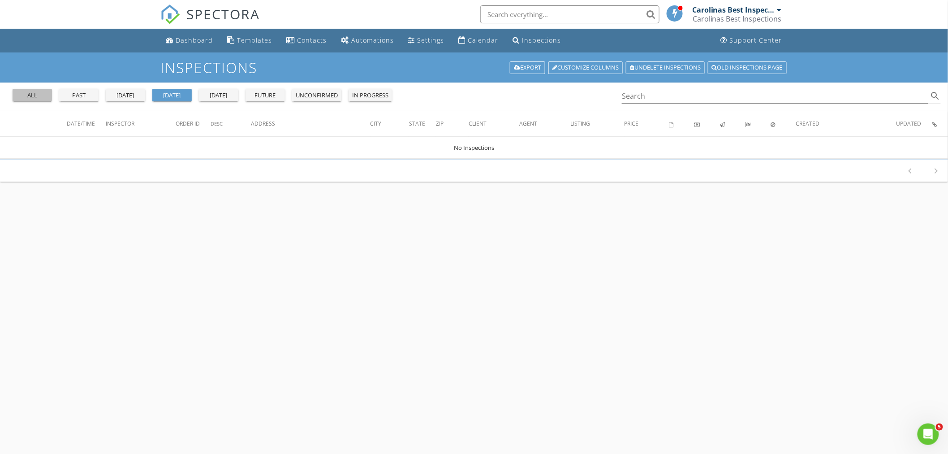
click at [34, 97] on div "all" at bounding box center [32, 95] width 32 height 9
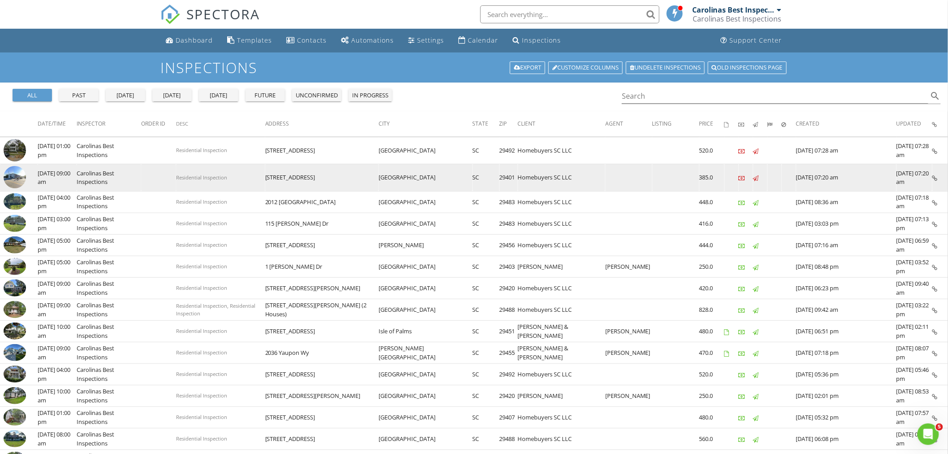
click at [12, 175] on img at bounding box center [15, 177] width 22 height 22
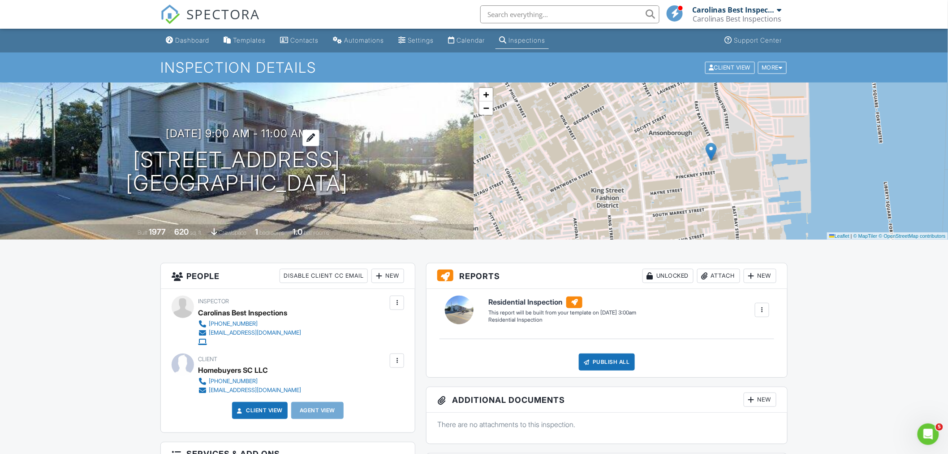
click at [320, 135] on div at bounding box center [311, 138] width 17 height 17
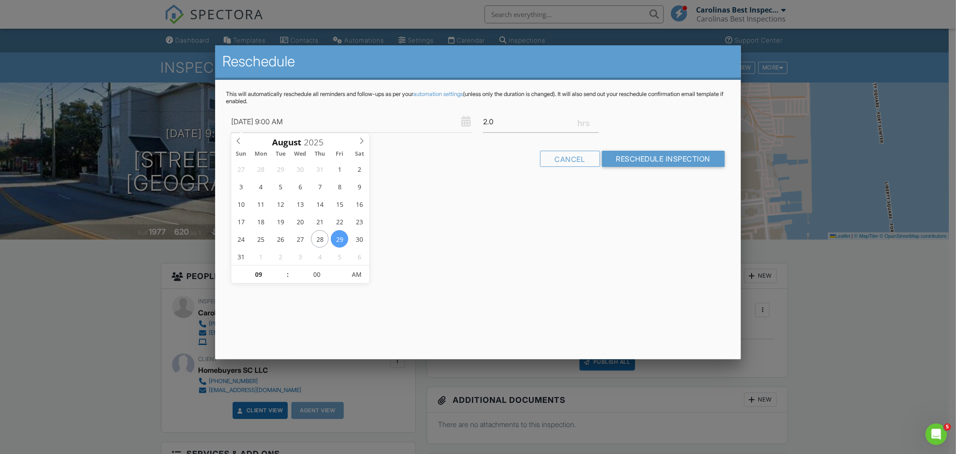
click at [287, 272] on span ":" at bounding box center [287, 274] width 3 height 18
type input "08/29/2025 10:00 AM"
type input "10"
click at [284, 270] on span at bounding box center [283, 269] width 6 height 9
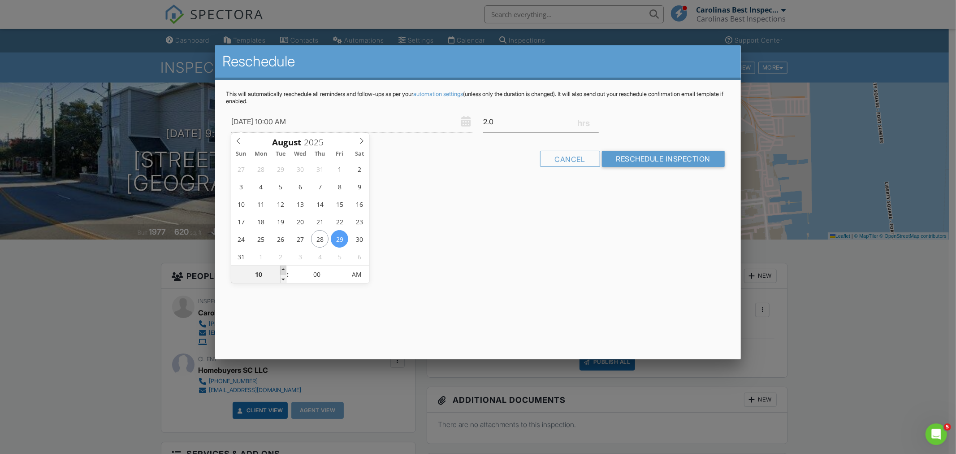
type input "08/29/2025 11:00 AM"
type input "11"
click at [284, 270] on span at bounding box center [283, 269] width 6 height 9
type input "08/29/2025 12:00 PM"
type input "12"
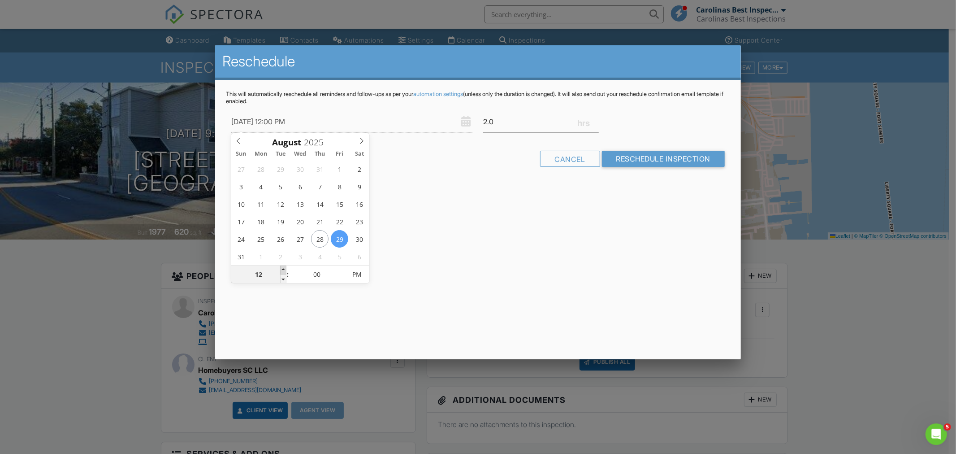
click at [284, 270] on span at bounding box center [283, 269] width 6 height 9
type input "08/29/2025 1:00 PM"
type input "01"
click at [283, 269] on span at bounding box center [283, 269] width 6 height 9
click at [436, 268] on div "Reschedule This will automatically reschedule all reminders and follow-ups as p…" at bounding box center [478, 202] width 526 height 314
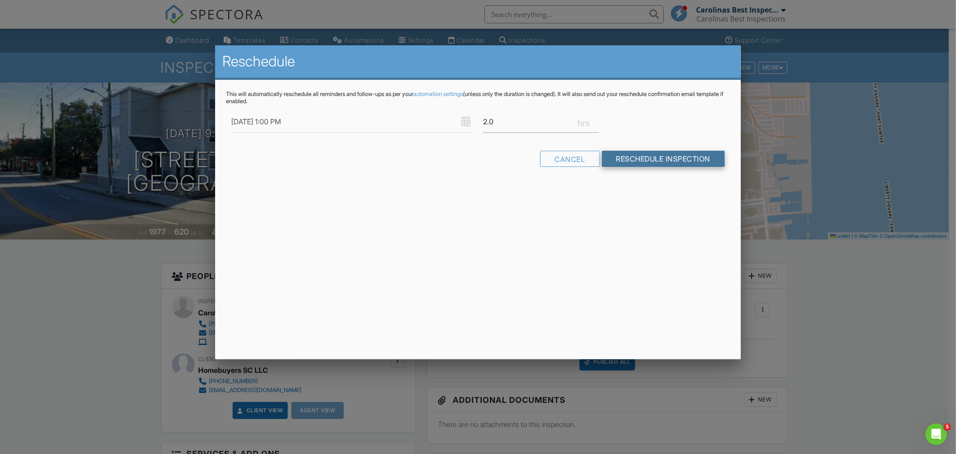
click at [624, 161] on input "Reschedule Inspection" at bounding box center [663, 159] width 123 height 16
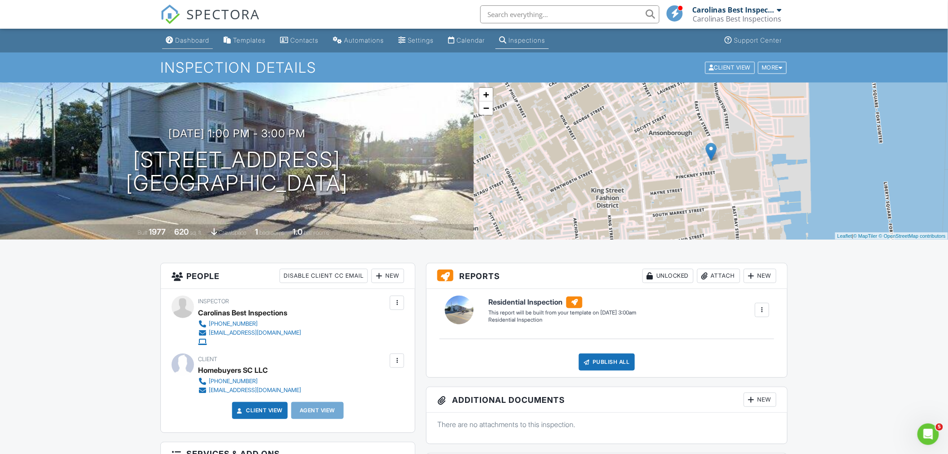
click at [193, 43] on div "Dashboard" at bounding box center [192, 40] width 34 height 8
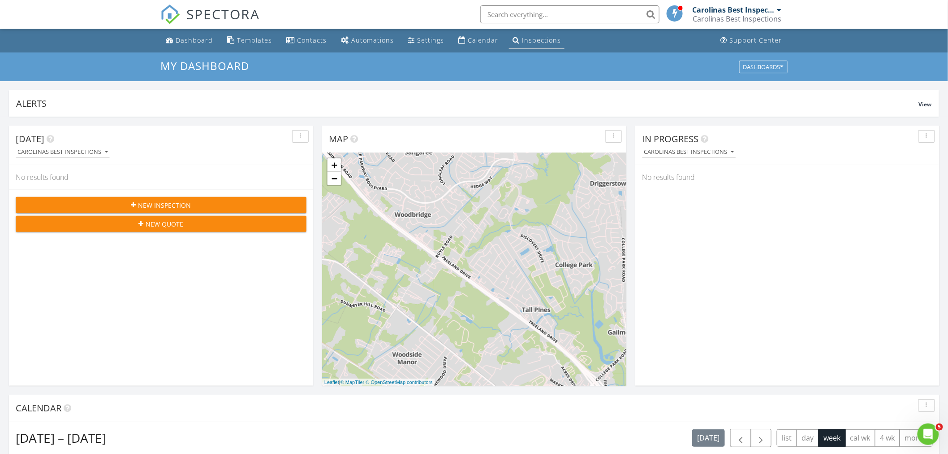
click at [525, 42] on div "Inspections" at bounding box center [541, 40] width 39 height 9
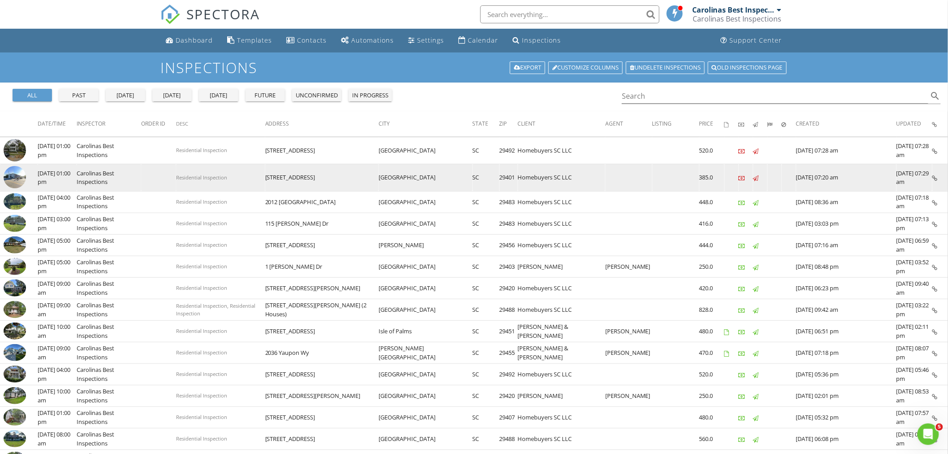
click at [110, 178] on td "Carolinas Best Inspections" at bounding box center [109, 177] width 65 height 27
click at [14, 181] on img at bounding box center [15, 177] width 22 height 22
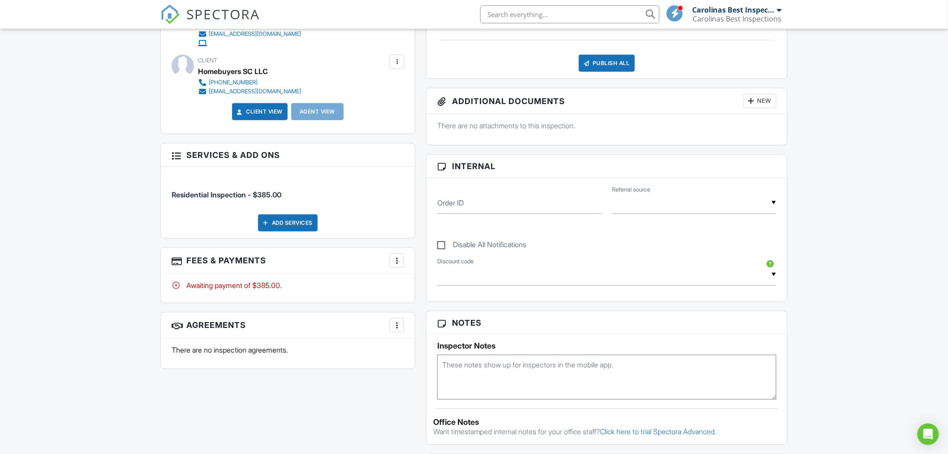
click at [395, 261] on div at bounding box center [397, 260] width 9 height 9
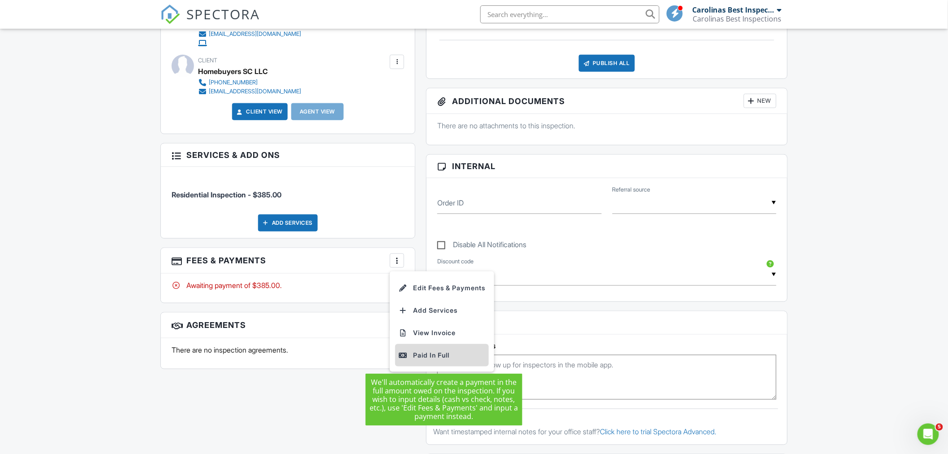
click at [417, 358] on div "Paid In Full" at bounding box center [442, 355] width 86 height 11
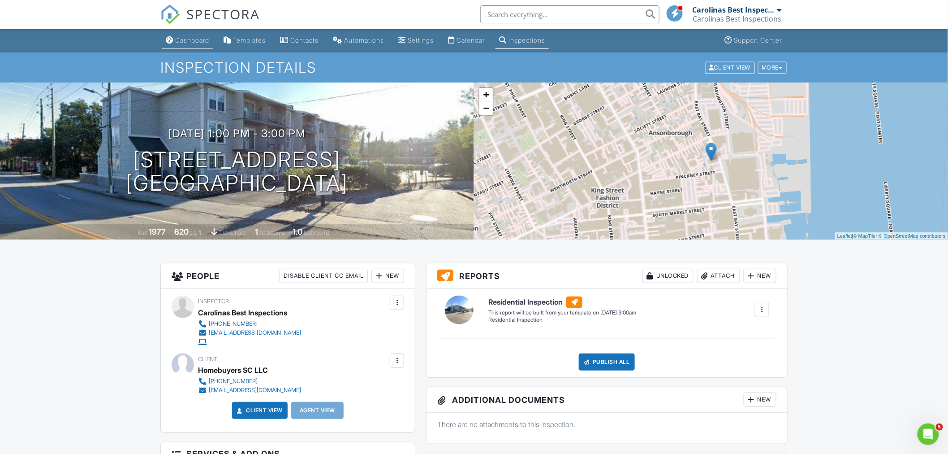
click at [189, 38] on div "Dashboard" at bounding box center [192, 40] width 34 height 8
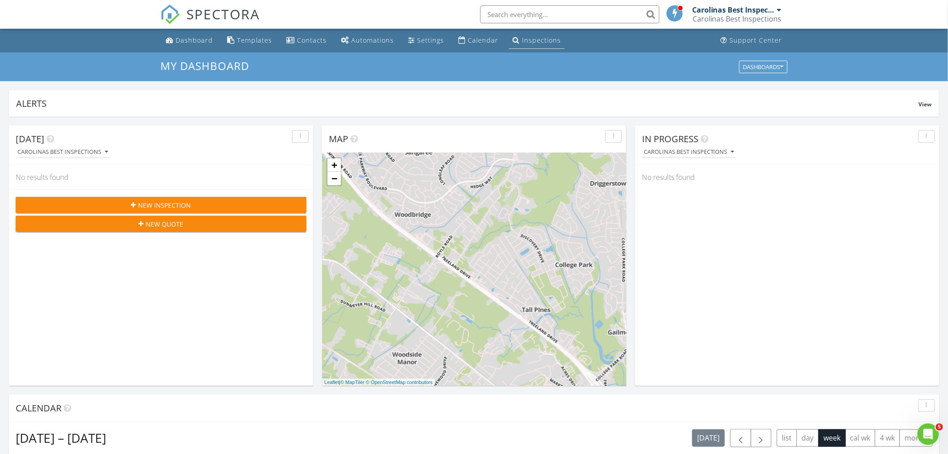
click at [523, 39] on div "Inspections" at bounding box center [541, 40] width 39 height 9
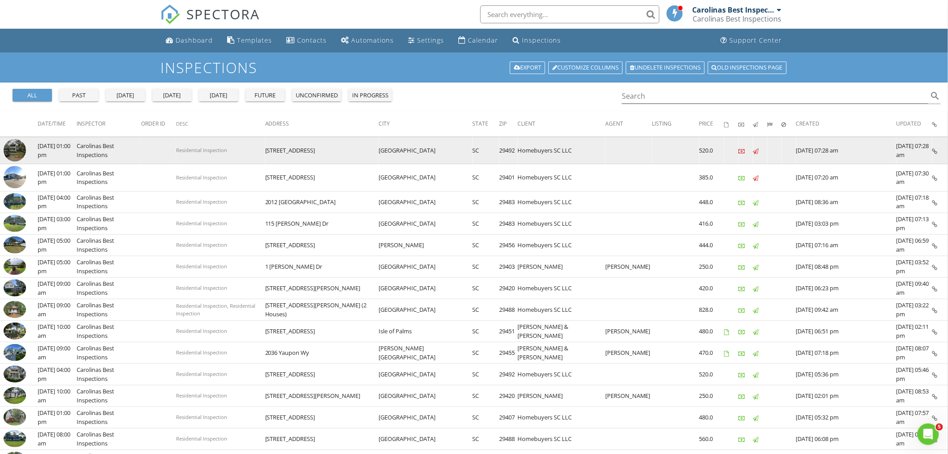
click at [14, 147] on img at bounding box center [15, 150] width 22 height 22
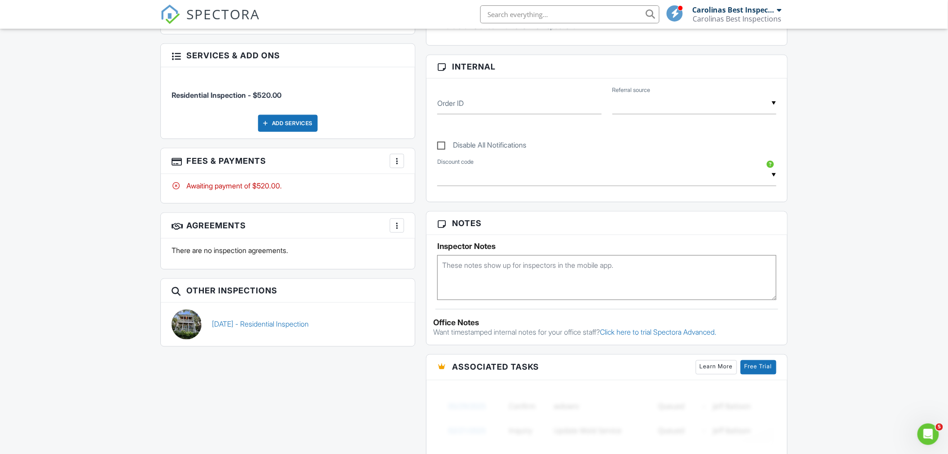
click at [400, 159] on div at bounding box center [397, 160] width 9 height 9
click at [423, 255] on div "Paid In Full" at bounding box center [442, 255] width 86 height 11
